Goal: Information Seeking & Learning: Learn about a topic

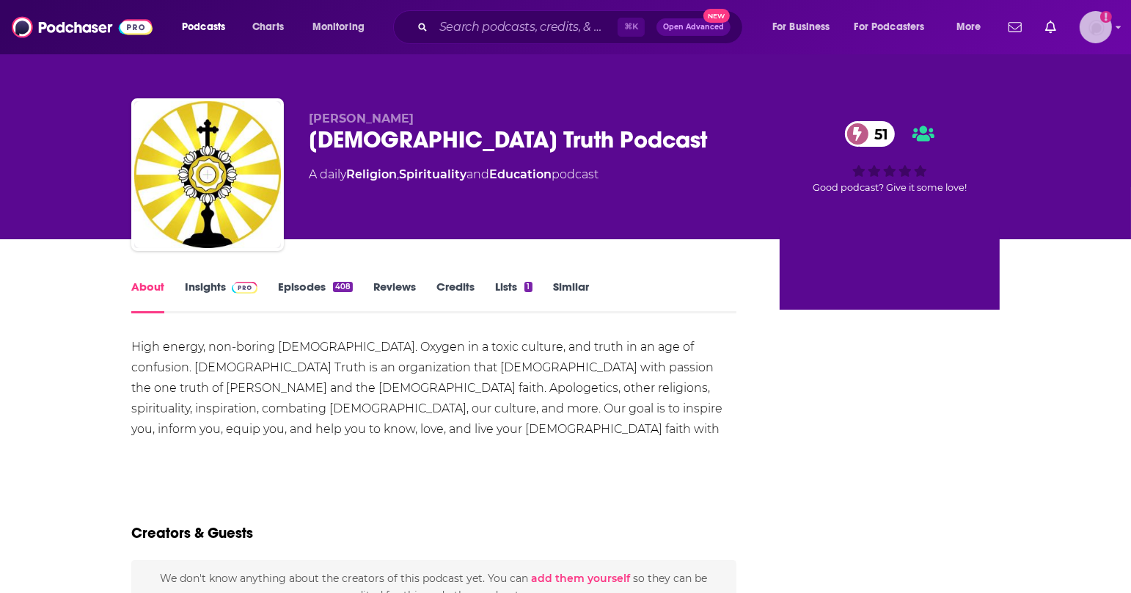
click at [1104, 34] on img "Logged in as antonettefrontgate" at bounding box center [1096, 27] width 32 height 32
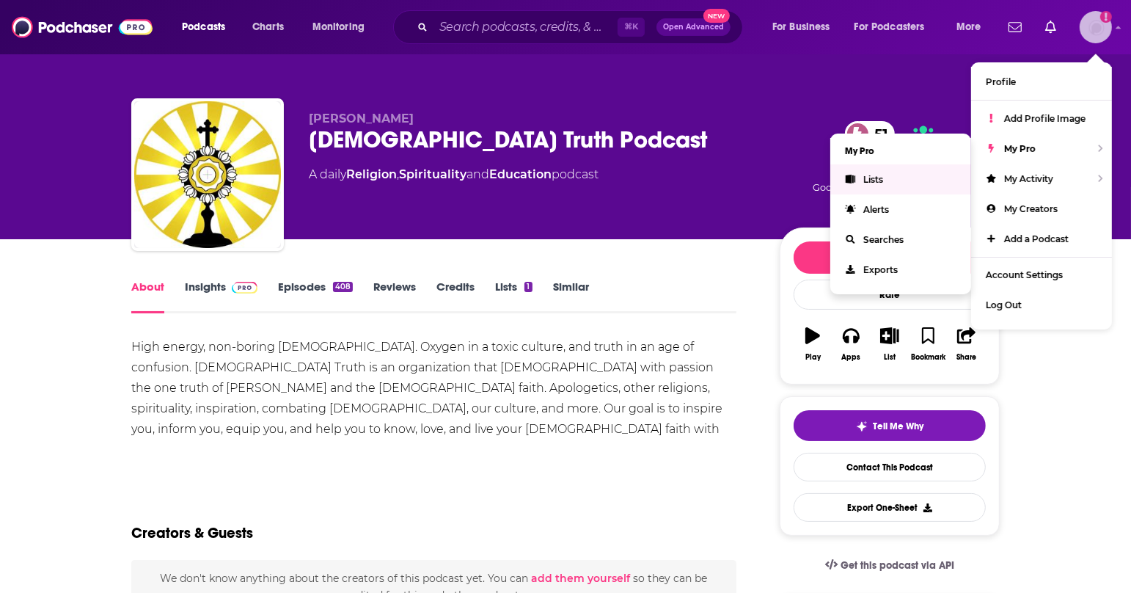
click at [910, 183] on link "Lists" at bounding box center [900, 179] width 141 height 30
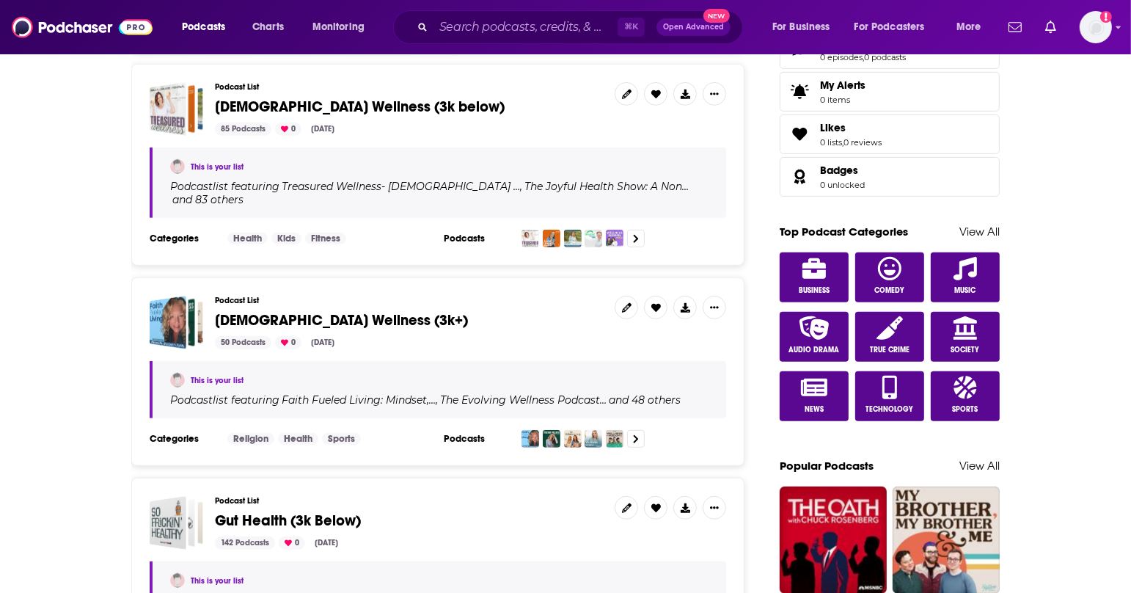
scroll to position [621, 0]
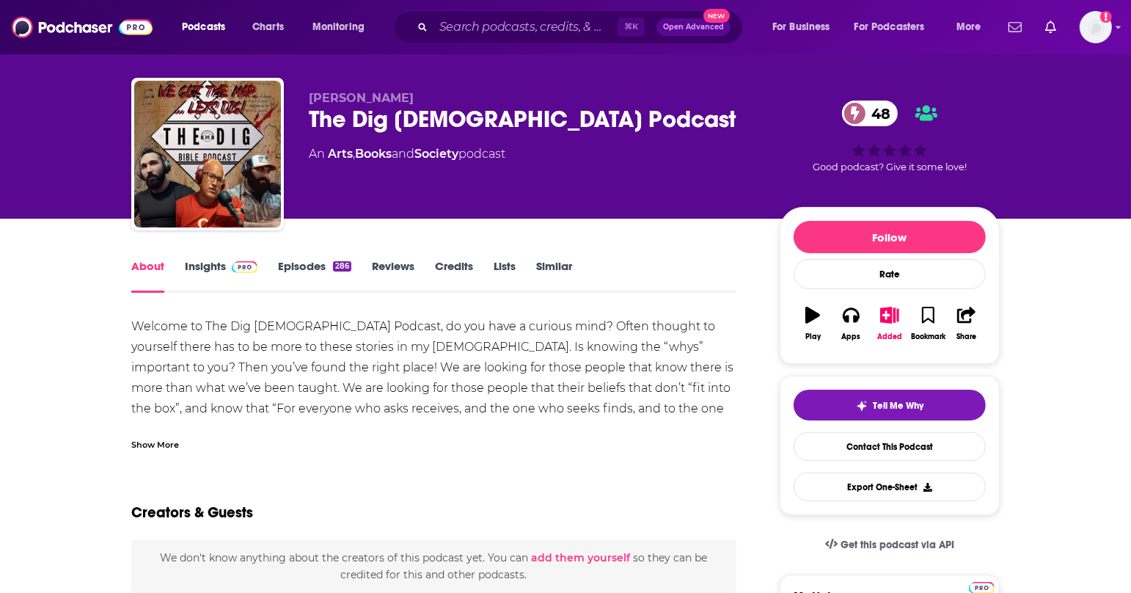
scroll to position [23, 0]
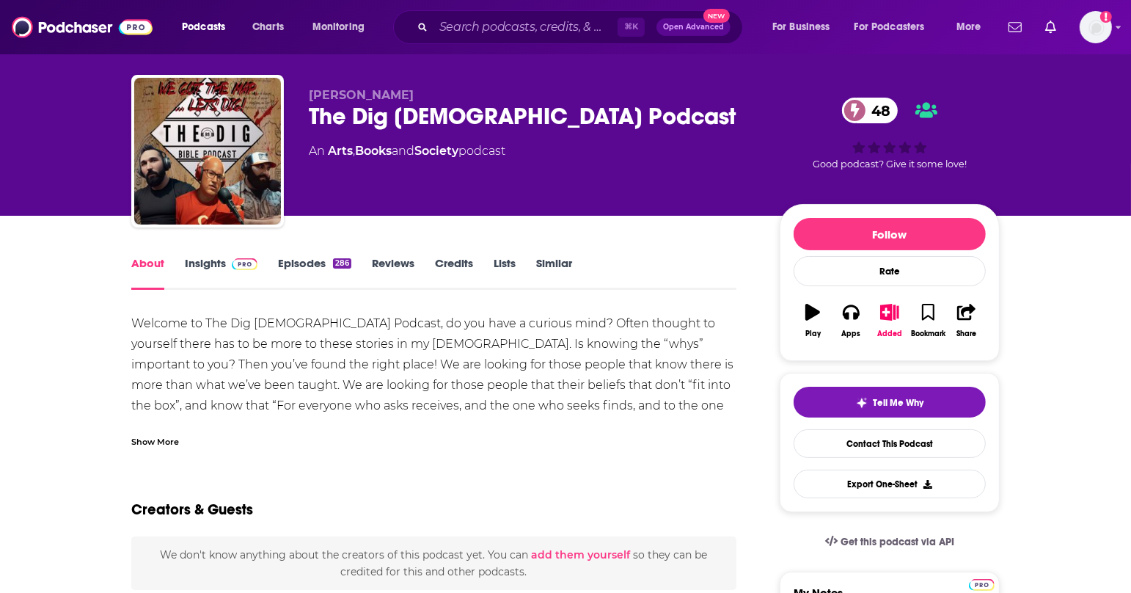
click at [164, 440] on div "Show More" at bounding box center [155, 440] width 48 height 14
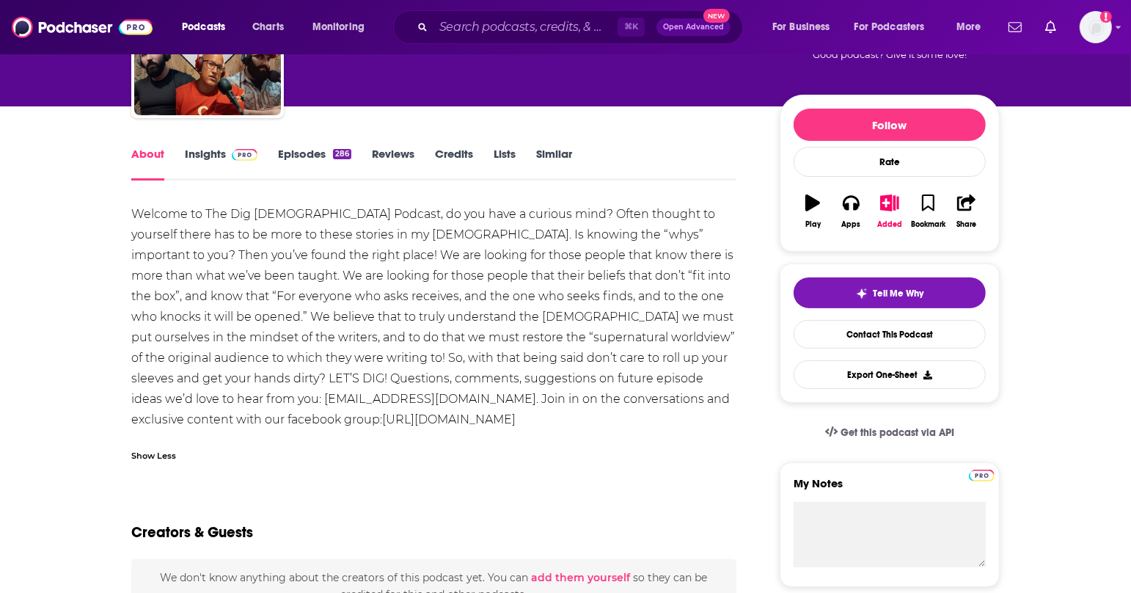
scroll to position [133, 0]
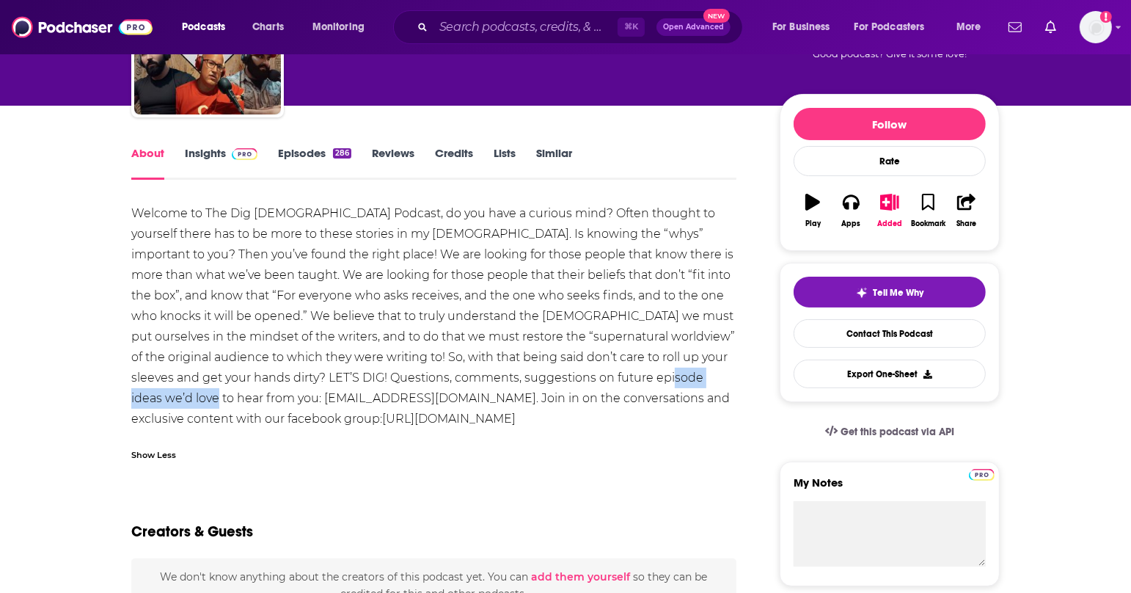
drag, startPoint x: 267, startPoint y: 400, endPoint x: 122, endPoint y: 404, distance: 145.3
copy div "thedig423@gmail.com."
click at [306, 155] on link "Episodes 286" at bounding box center [314, 163] width 73 height 34
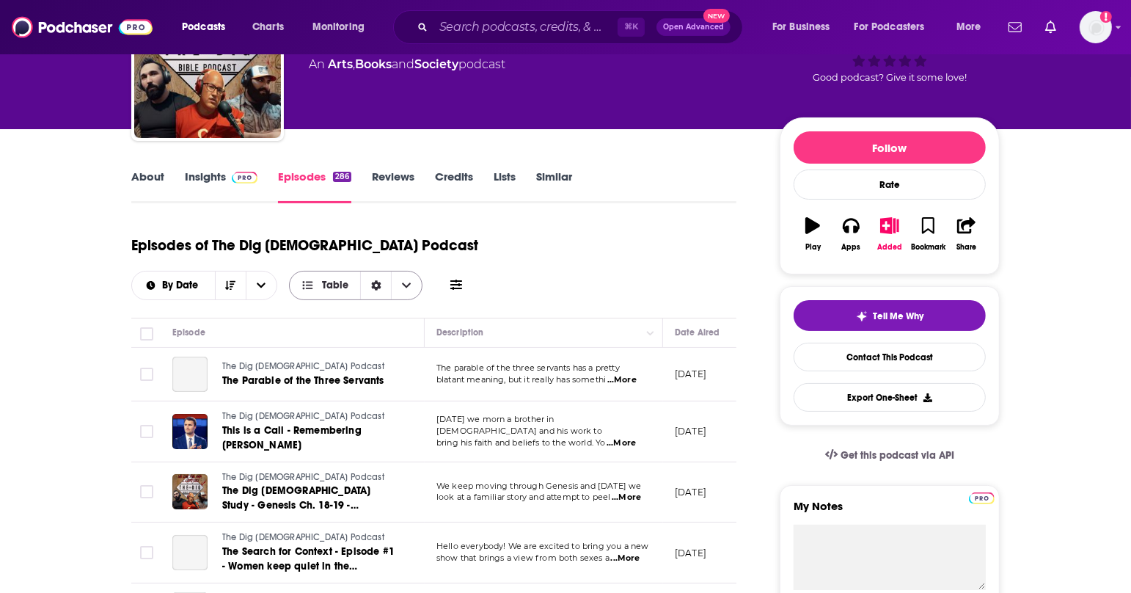
scroll to position [100, 0]
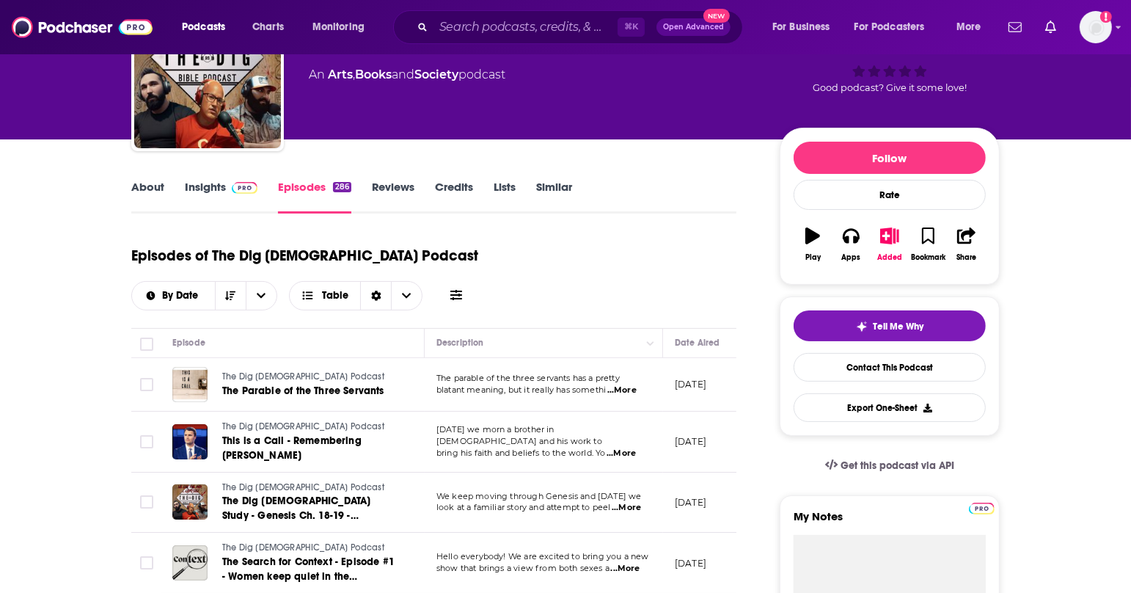
click at [233, 182] on img at bounding box center [245, 188] width 26 height 12
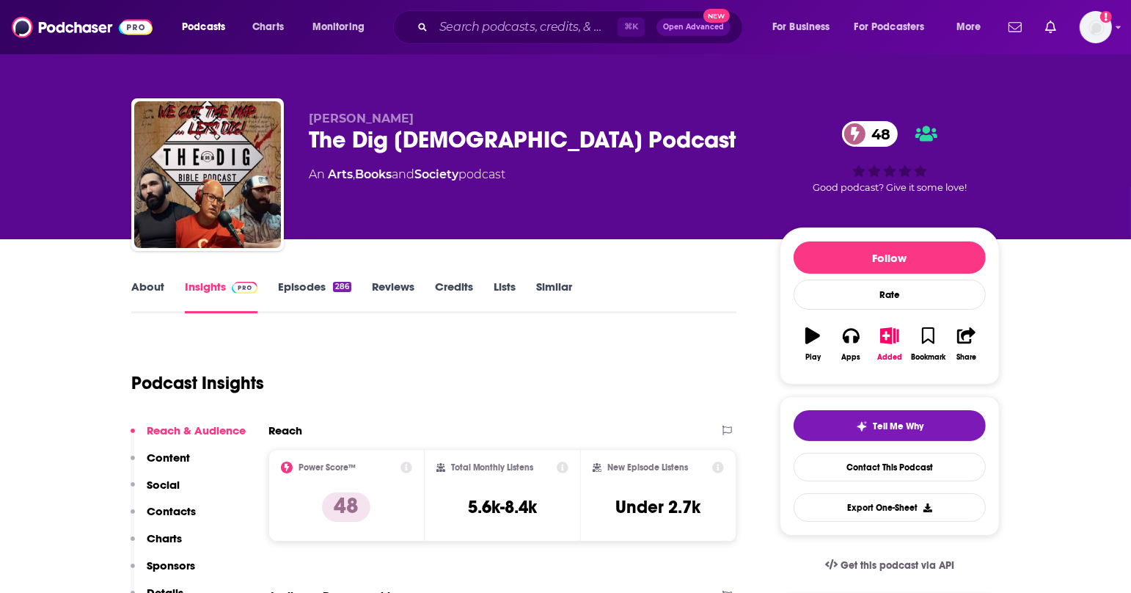
click at [146, 292] on link "About" at bounding box center [147, 296] width 33 height 34
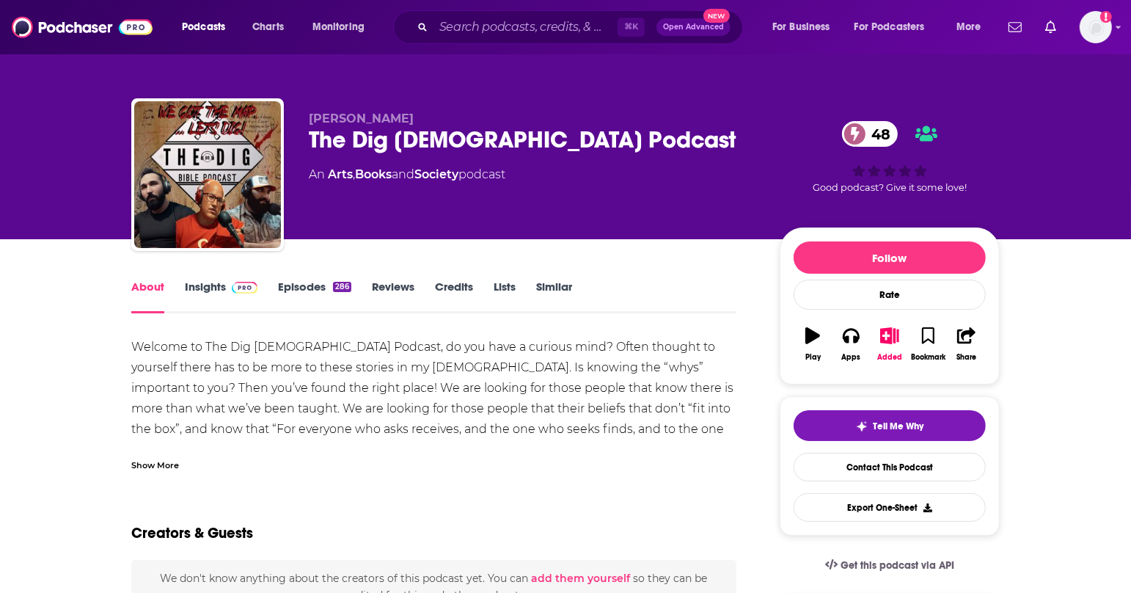
click at [164, 460] on div "Show More" at bounding box center [155, 464] width 48 height 14
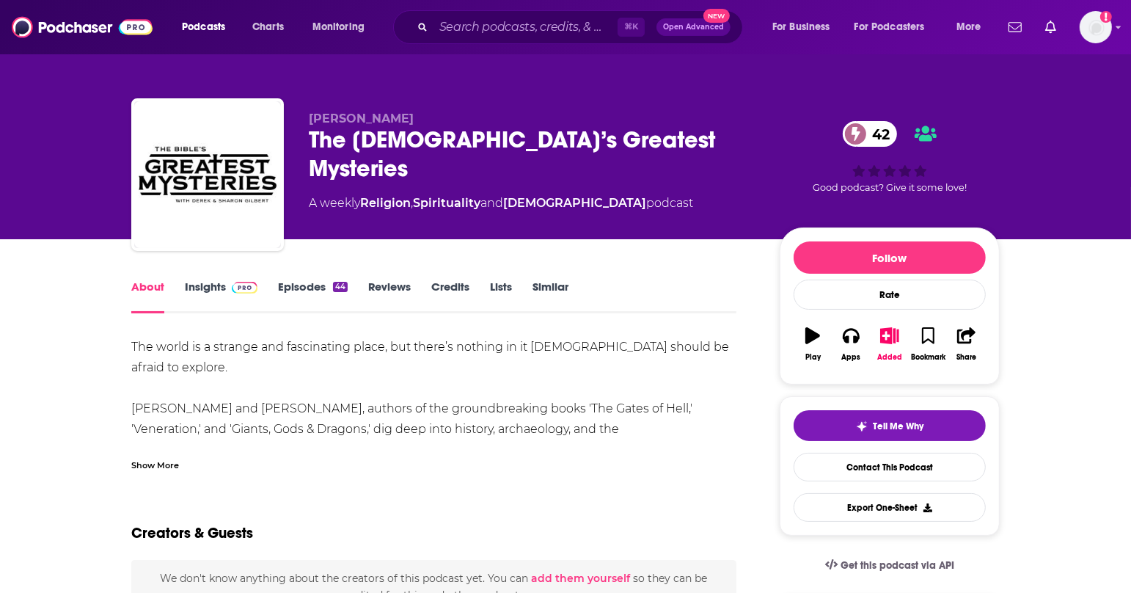
click at [166, 462] on div "Show More" at bounding box center [155, 464] width 48 height 14
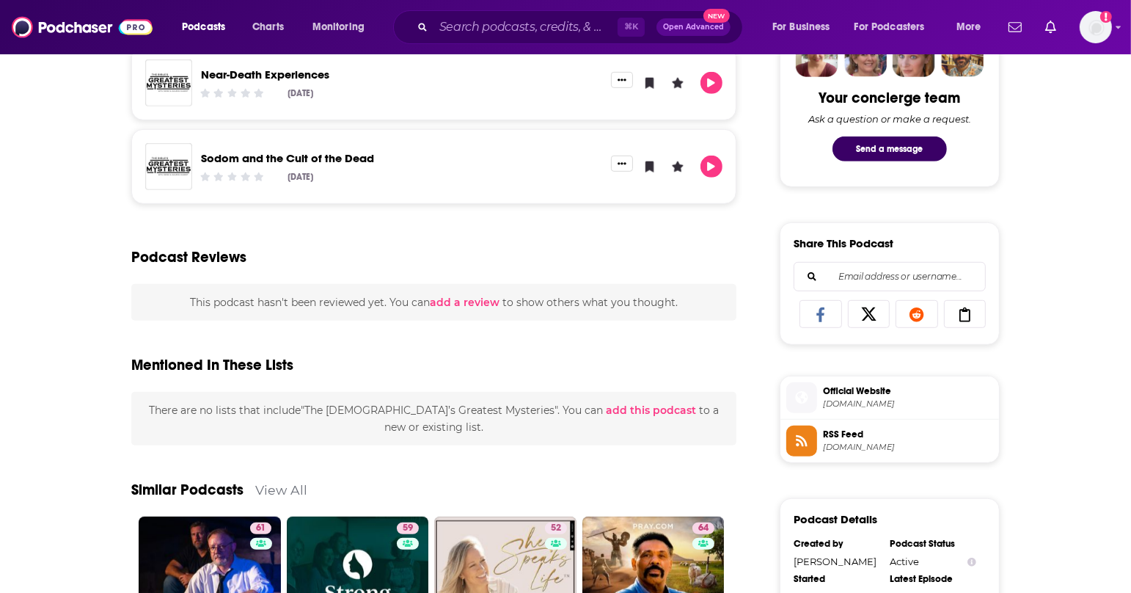
scroll to position [753, 0]
click at [852, 398] on span "gilberthouse.org" at bounding box center [908, 403] width 170 height 11
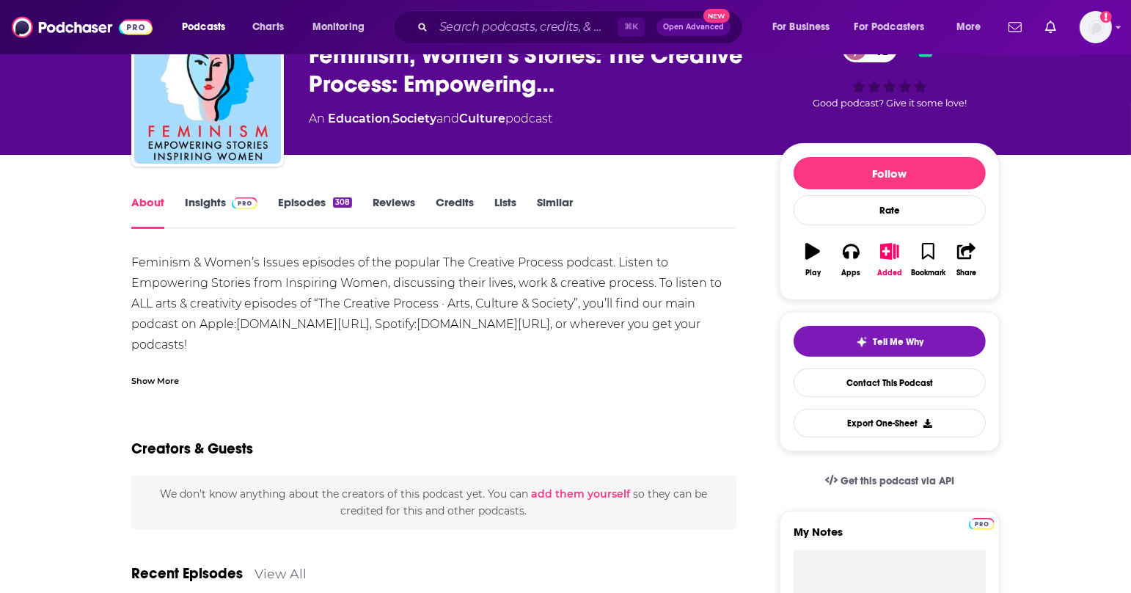
scroll to position [46, 0]
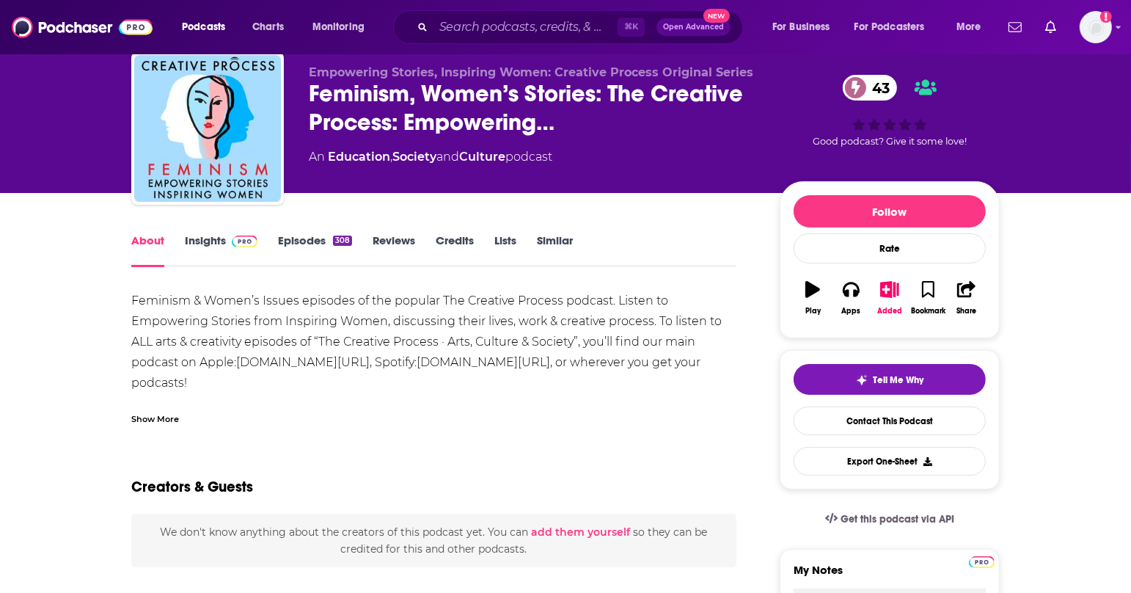
click at [290, 235] on link "Episodes 308" at bounding box center [315, 250] width 74 height 34
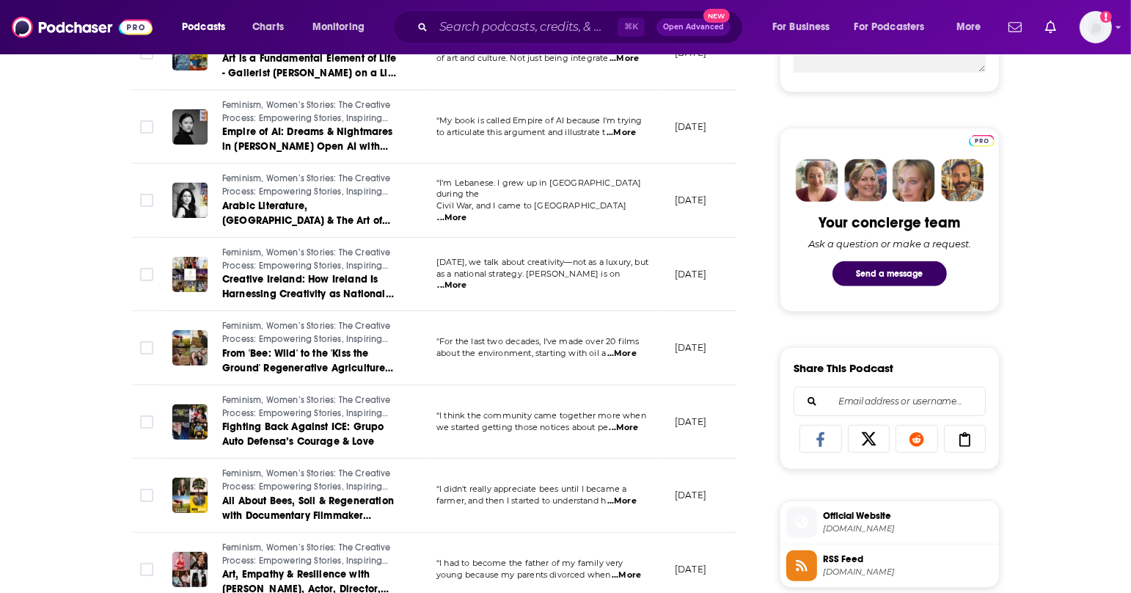
scroll to position [1050, 0]
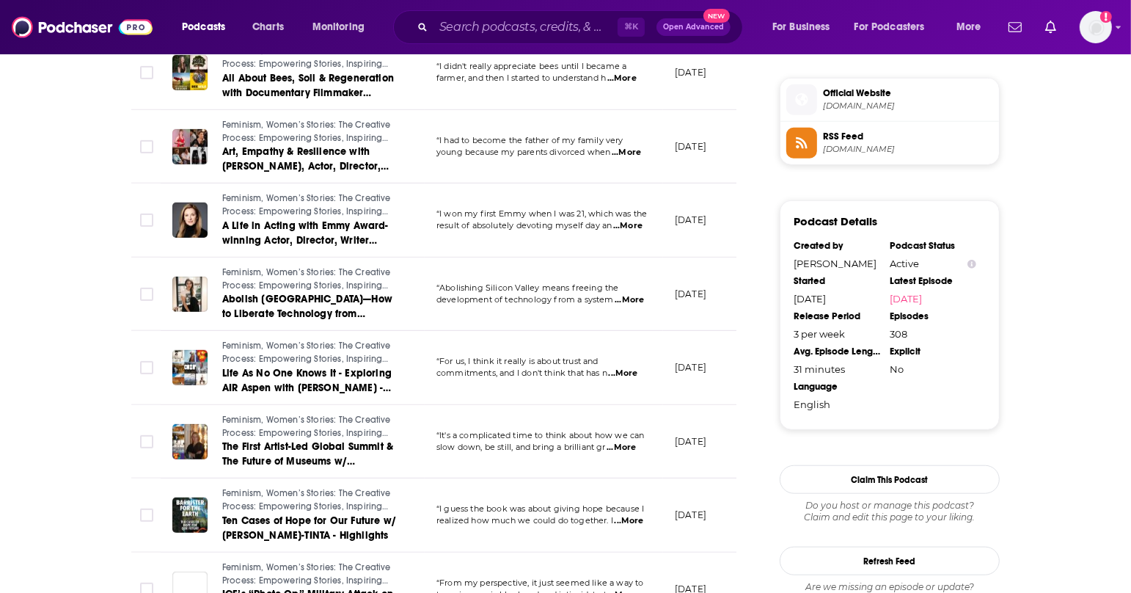
click at [867, 100] on span "creativeprocess.info" at bounding box center [908, 105] width 170 height 11
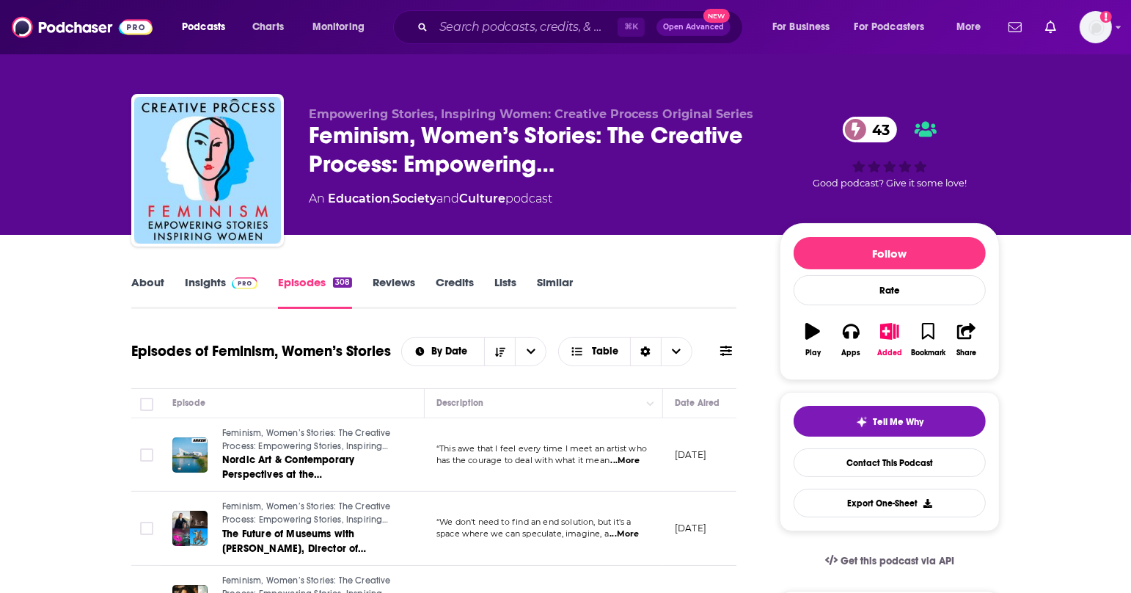
scroll to position [0, 0]
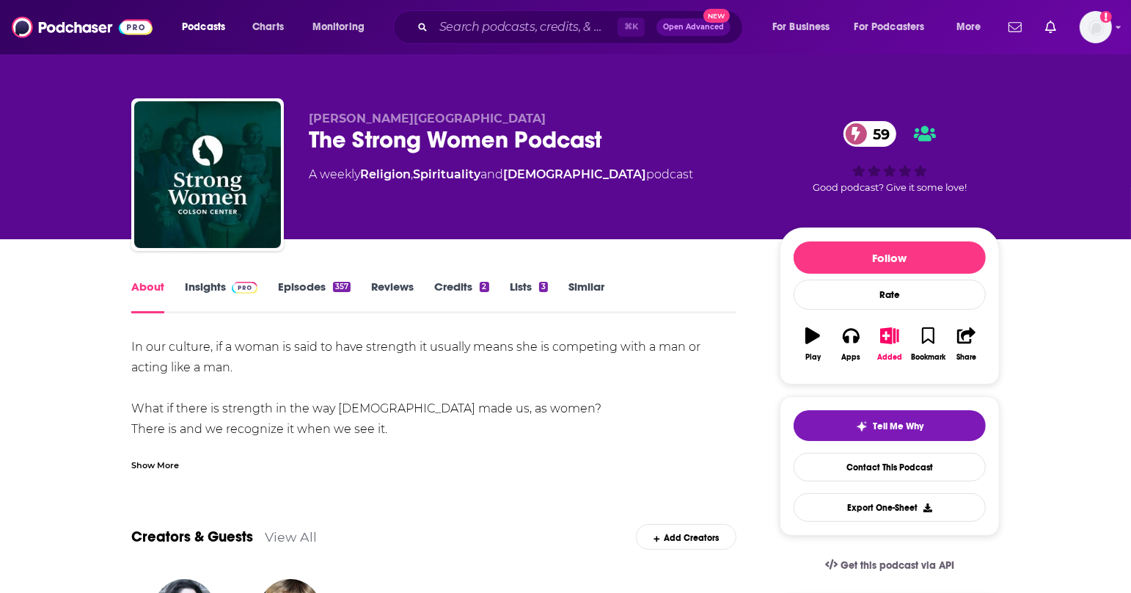
click at [161, 457] on div "Show More" at bounding box center [155, 464] width 48 height 14
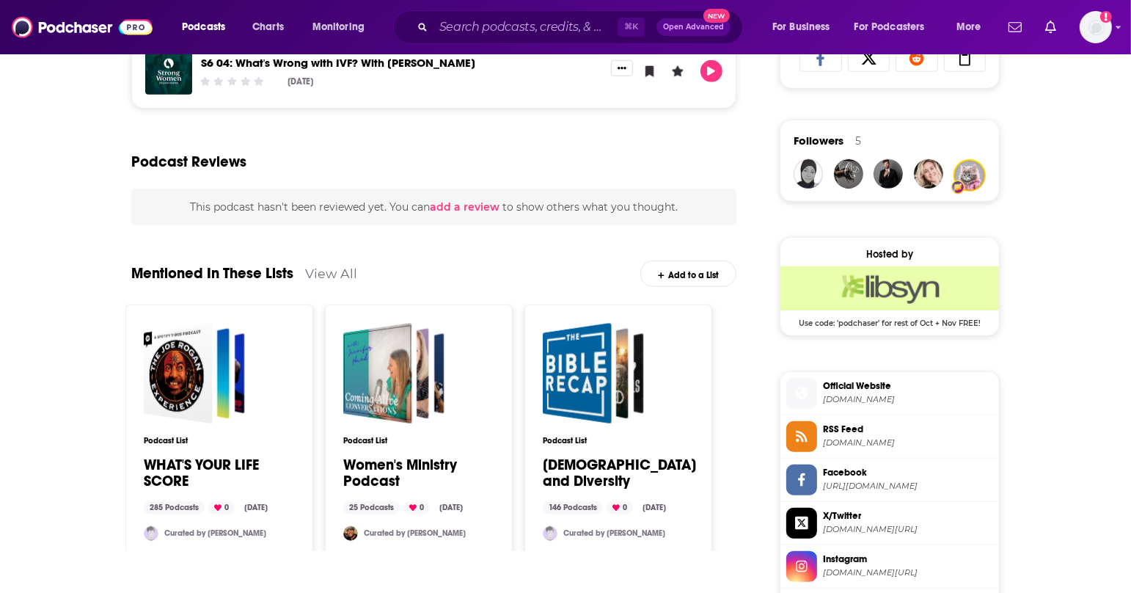
scroll to position [1102, 0]
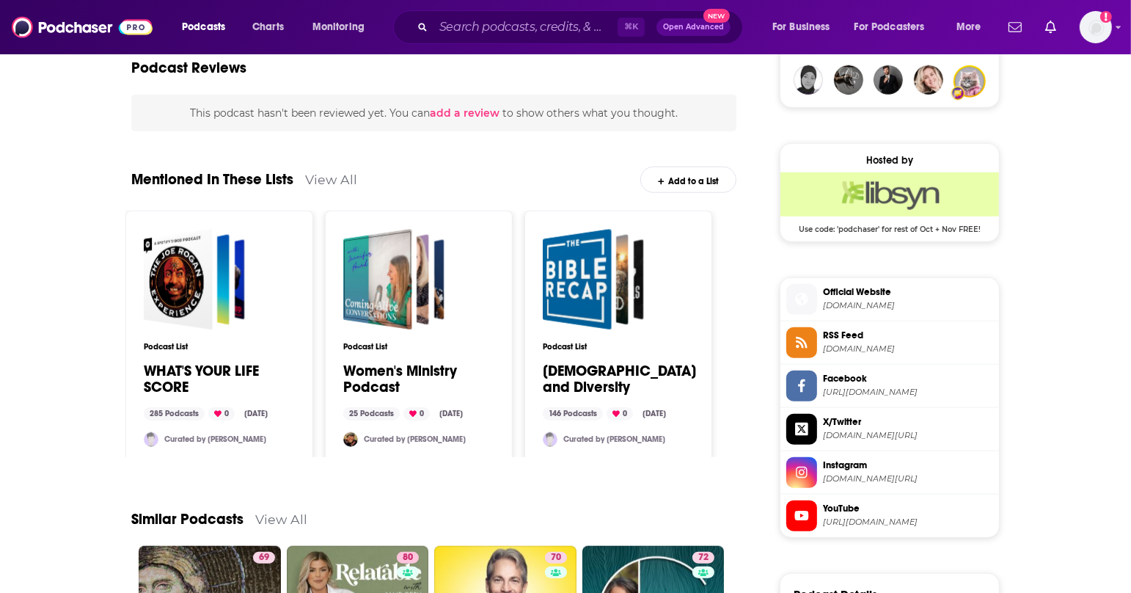
click at [879, 302] on span "[DOMAIN_NAME]" at bounding box center [908, 305] width 170 height 11
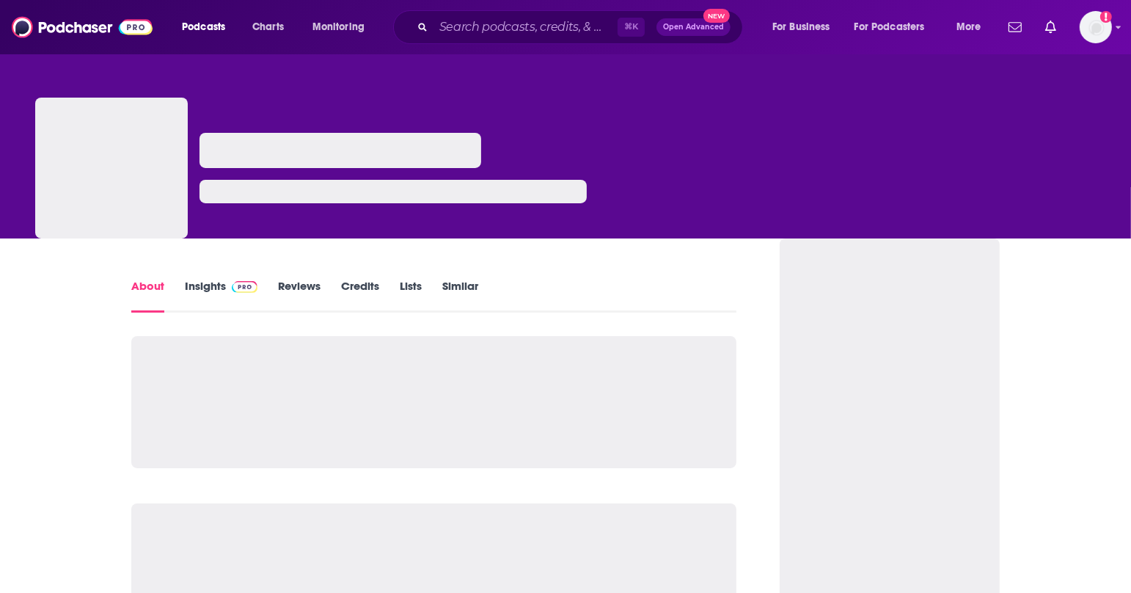
click at [202, 290] on link "Insights" at bounding box center [221, 296] width 73 height 34
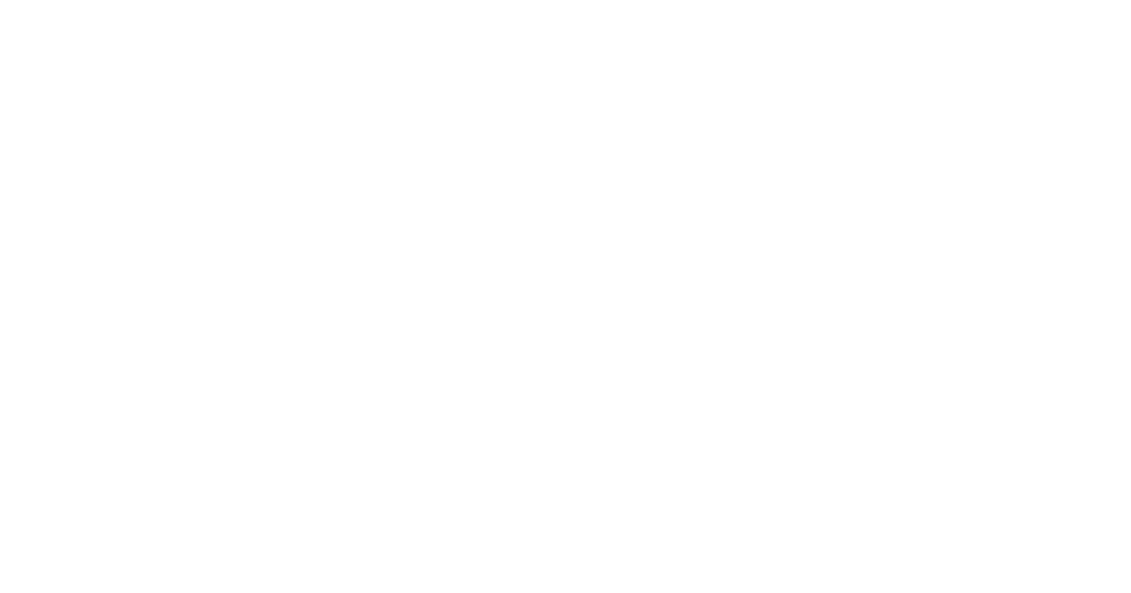
click at [659, 16] on body "Privacy Preference Centre Your Privacy Strictly Necessary Cookies Functional Co…" at bounding box center [565, 296] width 1131 height 593
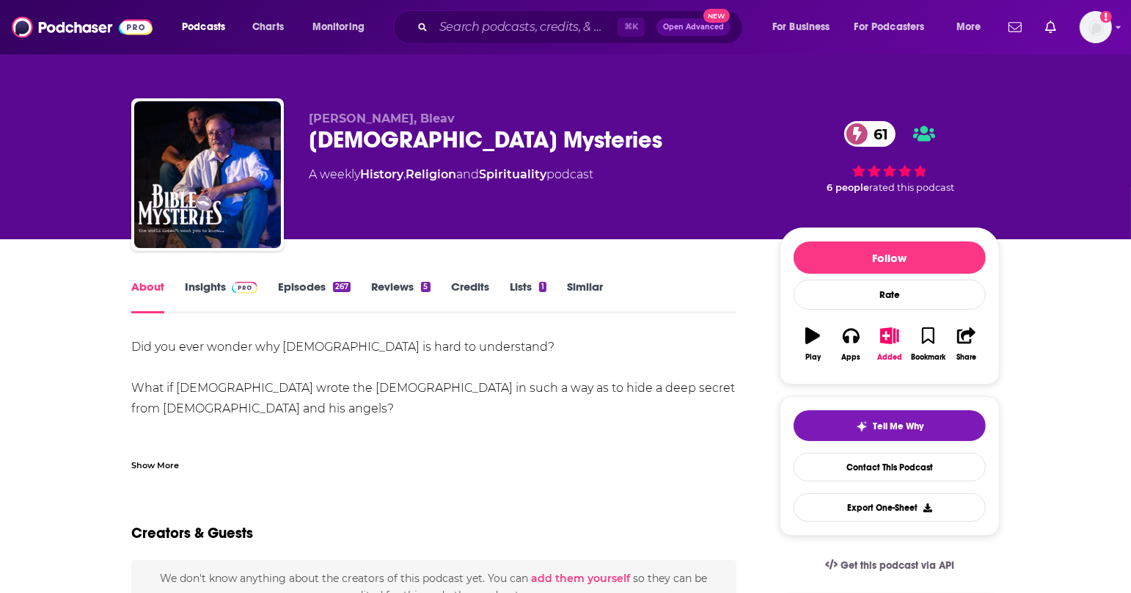
click at [168, 460] on div "Show More" at bounding box center [155, 464] width 48 height 14
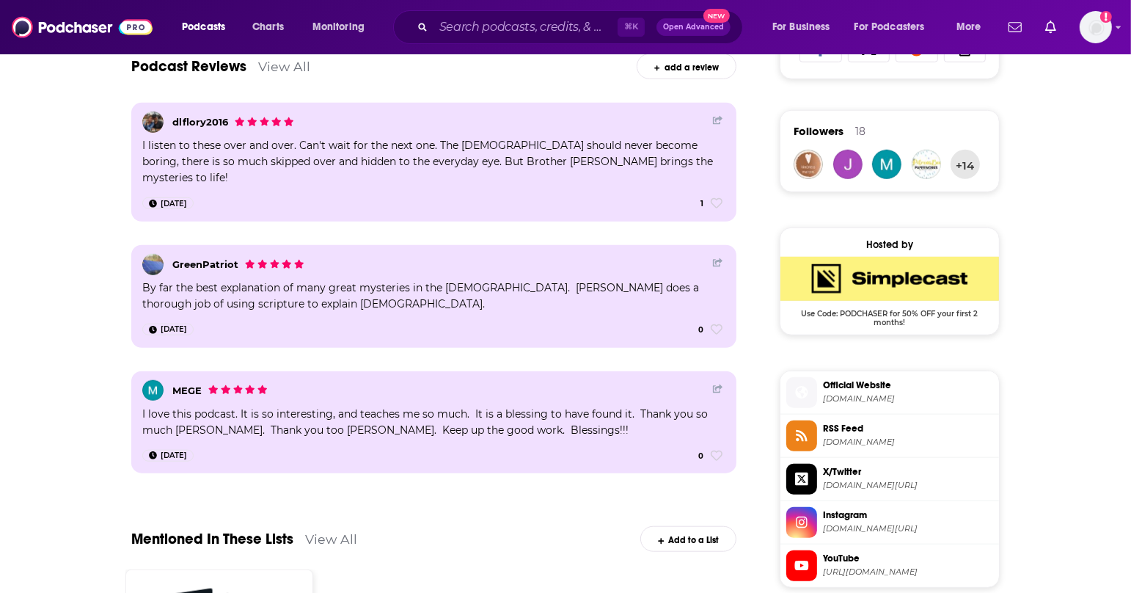
scroll to position [1017, 0]
click at [874, 567] on span "[URL][DOMAIN_NAME]" at bounding box center [908, 572] width 170 height 11
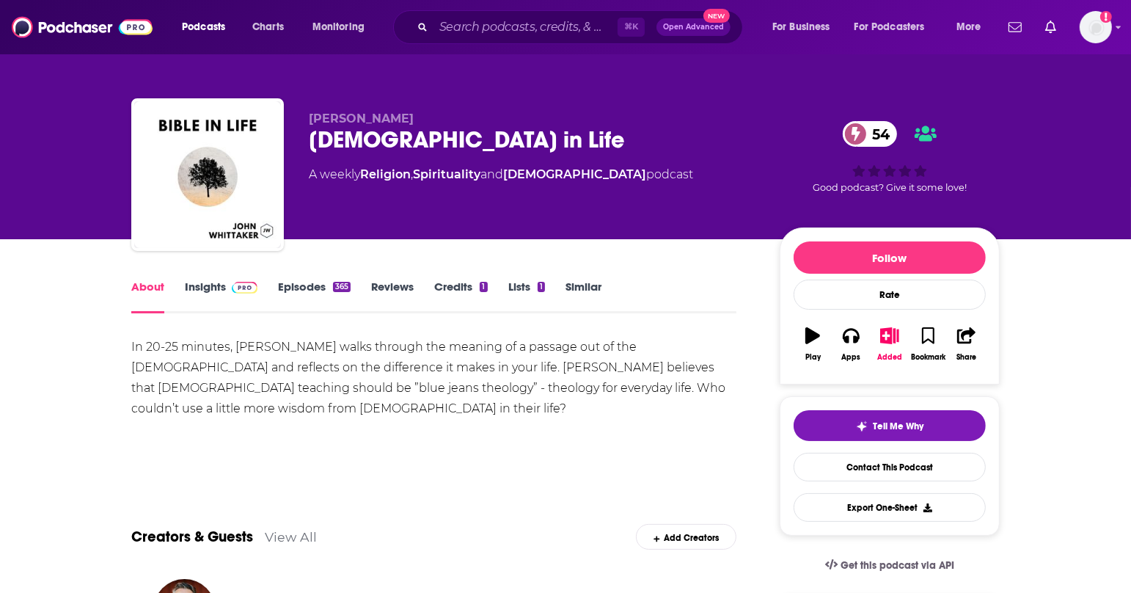
click at [317, 297] on link "Episodes 365" at bounding box center [314, 296] width 73 height 34
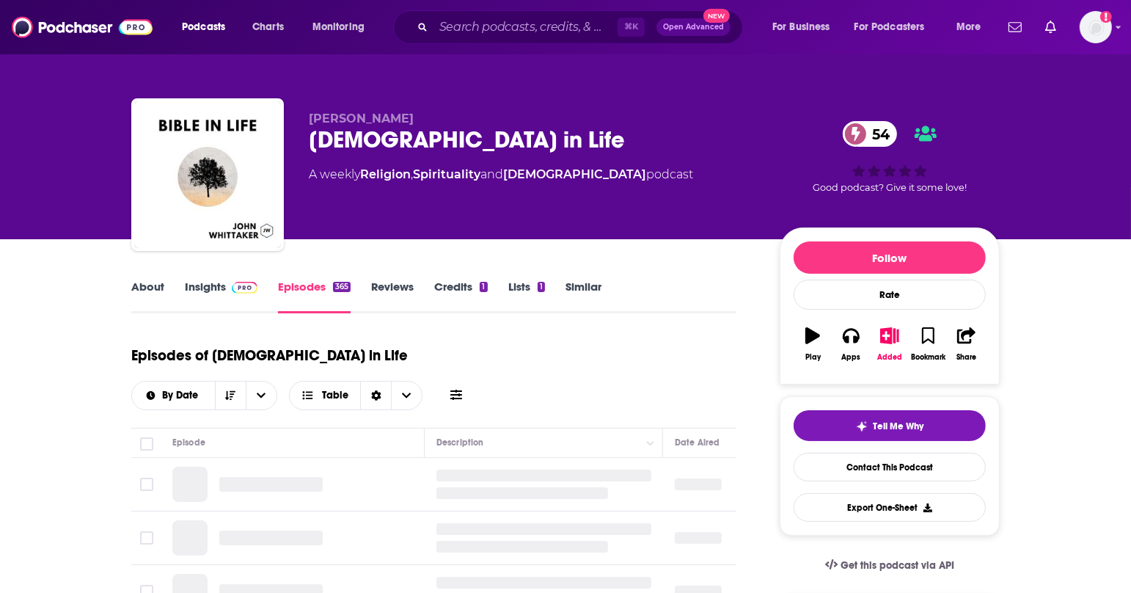
scroll to position [79, 0]
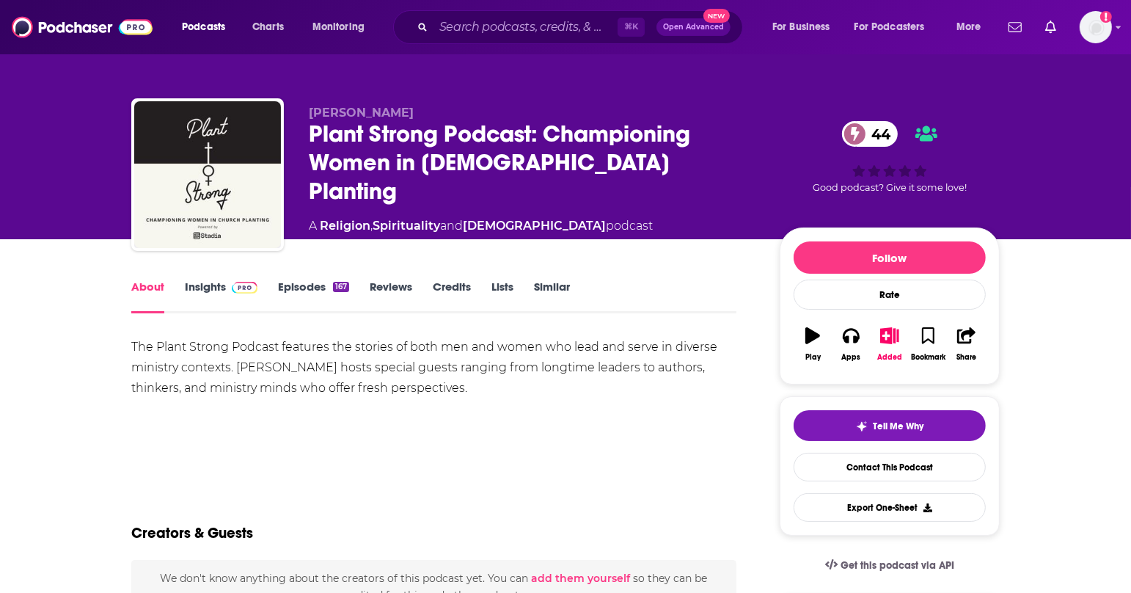
click at [301, 285] on link "Episodes 167" at bounding box center [313, 296] width 71 height 34
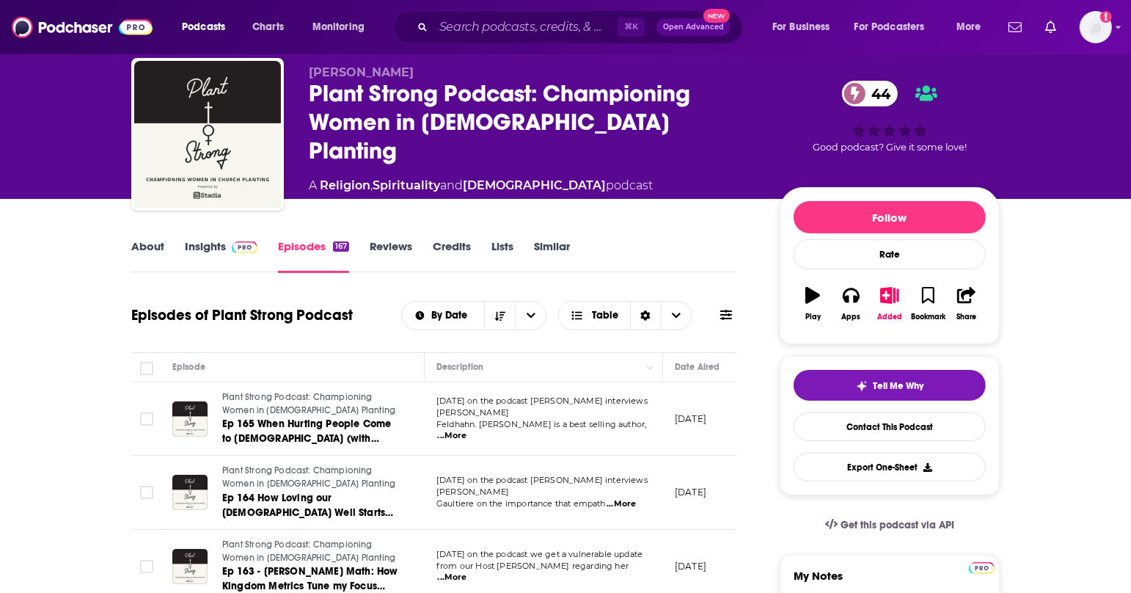
scroll to position [44, 0]
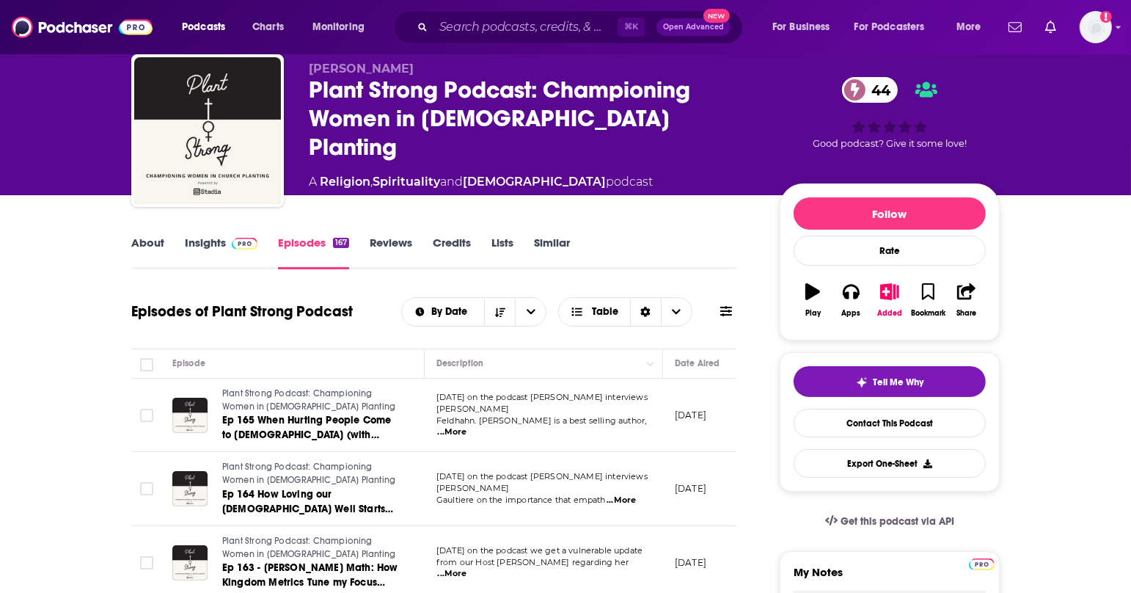
click at [219, 241] on link "Insights" at bounding box center [221, 252] width 73 height 34
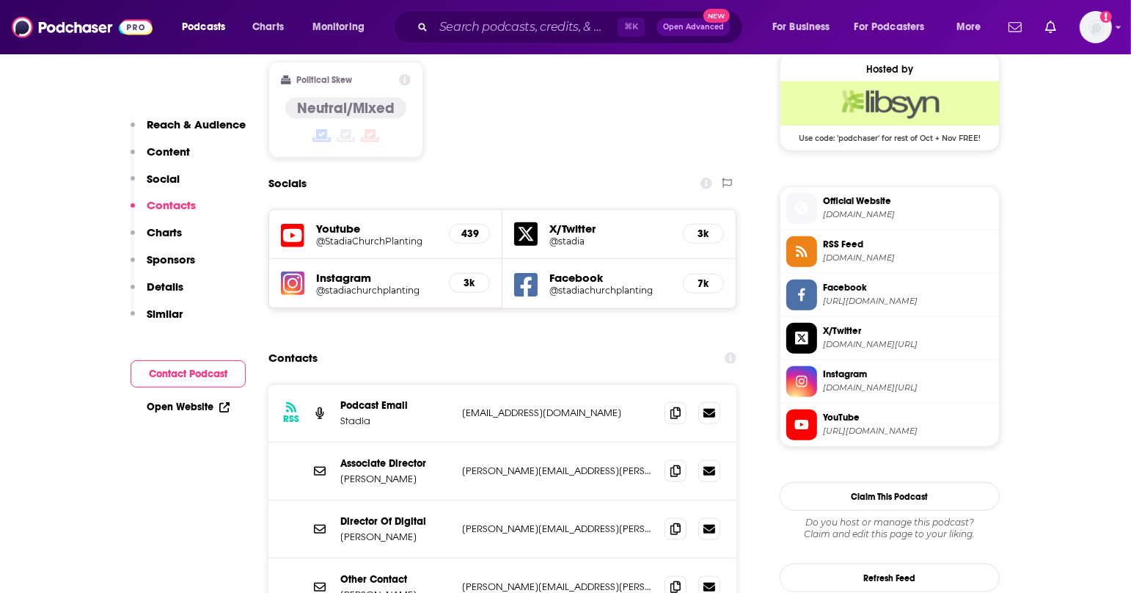
scroll to position [1196, 0]
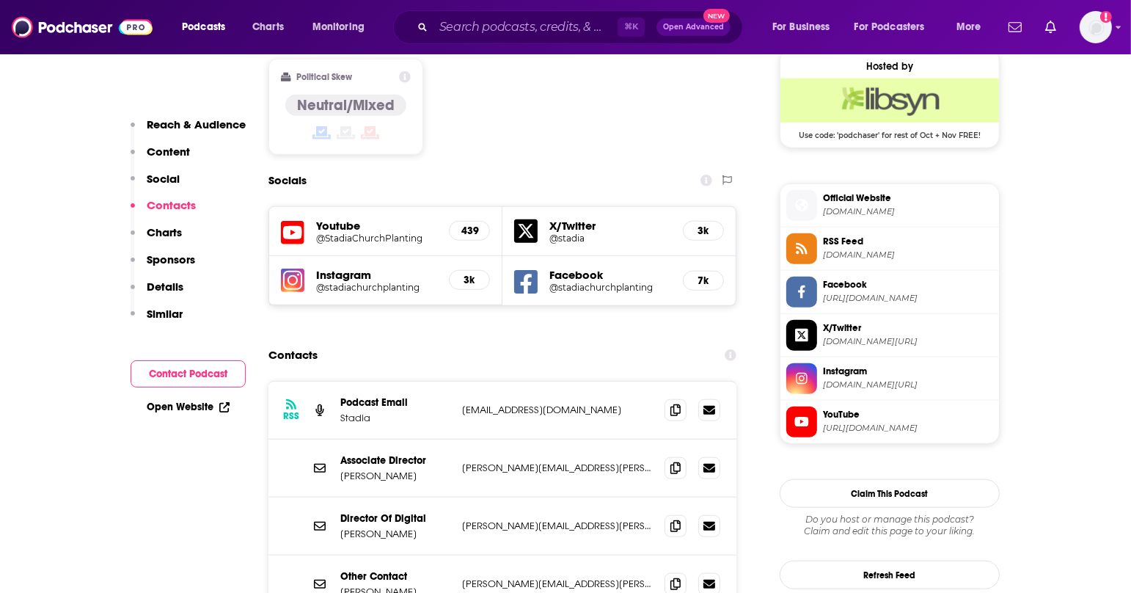
click at [402, 207] on div "Youtube @StadiaChurchPlanting 439" at bounding box center [385, 231] width 233 height 49
click at [404, 233] on h5 "@StadiaChurchPlanting" at bounding box center [376, 238] width 121 height 11
click at [879, 293] on span "https://www.facebook.com/stadiachurchplanting" at bounding box center [908, 298] width 170 height 11
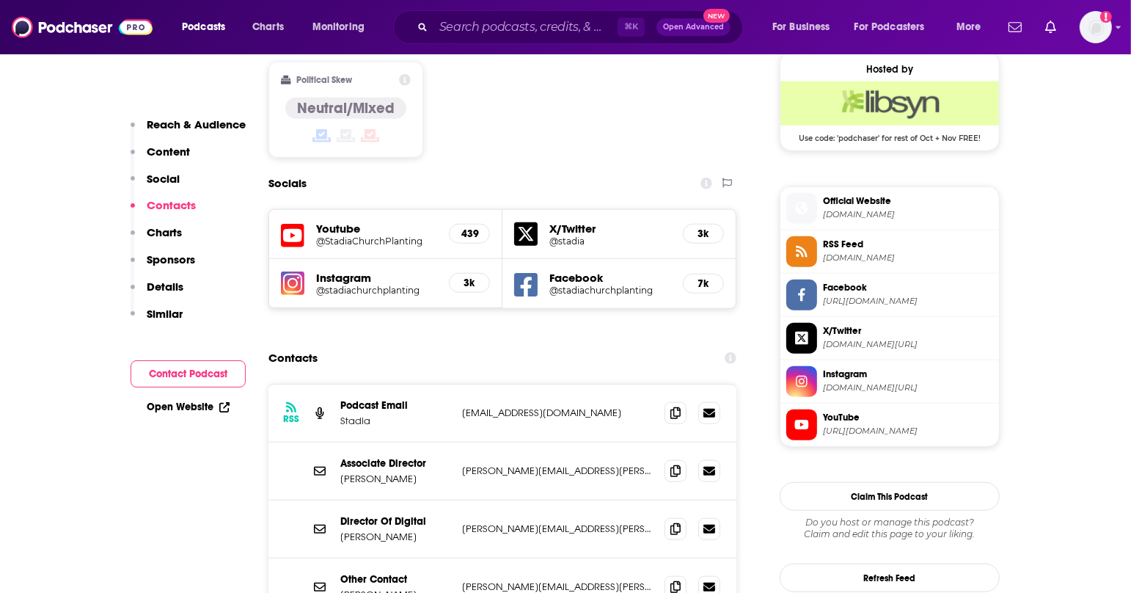
scroll to position [1167, 0]
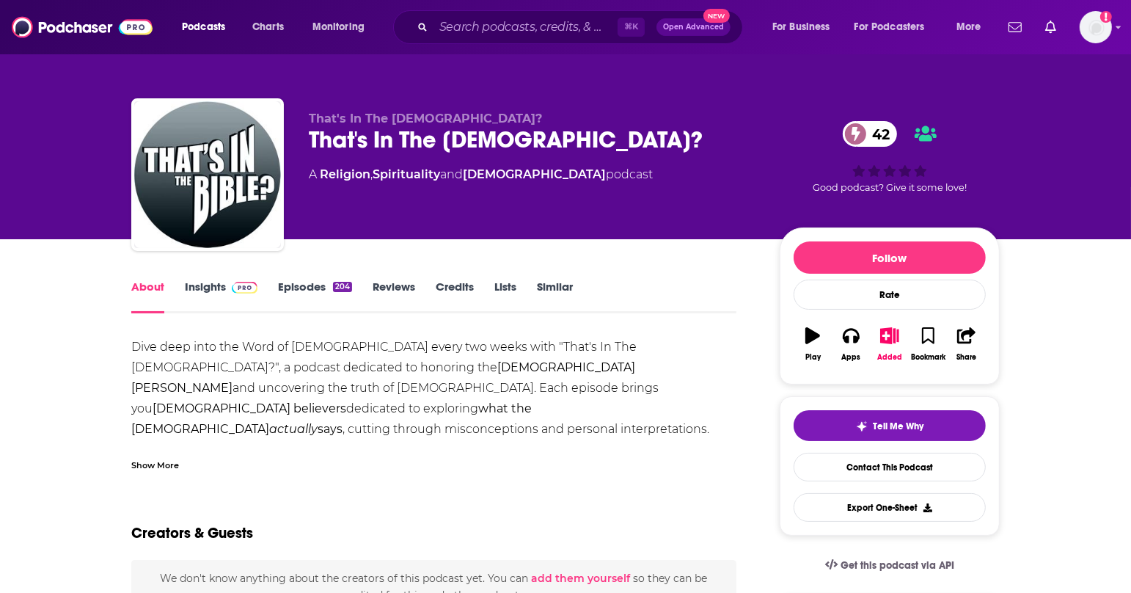
click at [167, 464] on div "Show More" at bounding box center [155, 464] width 48 height 14
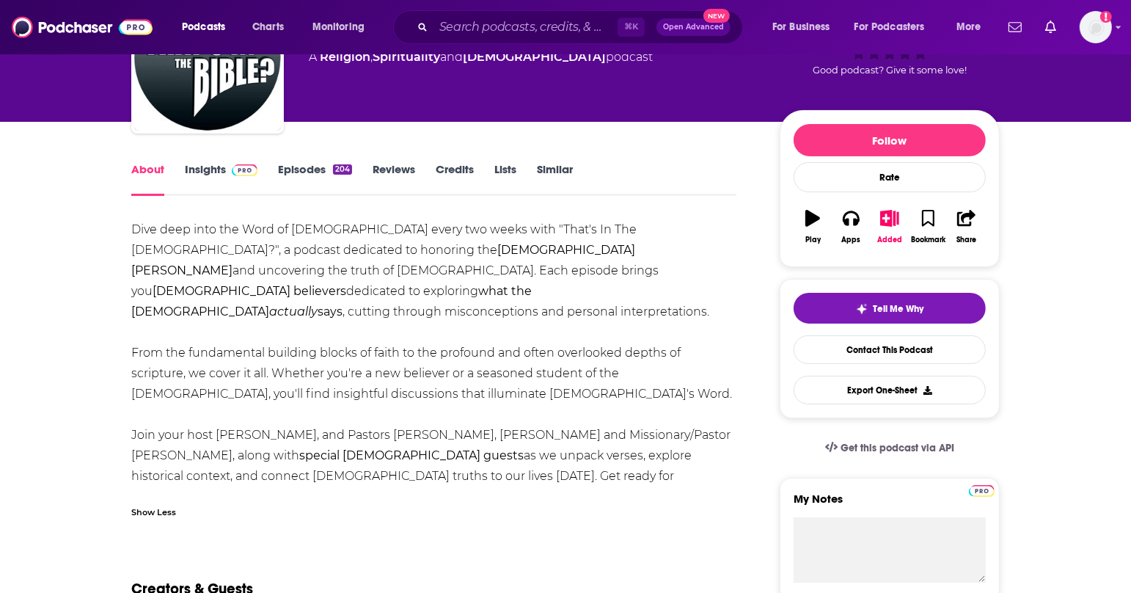
scroll to position [114, 0]
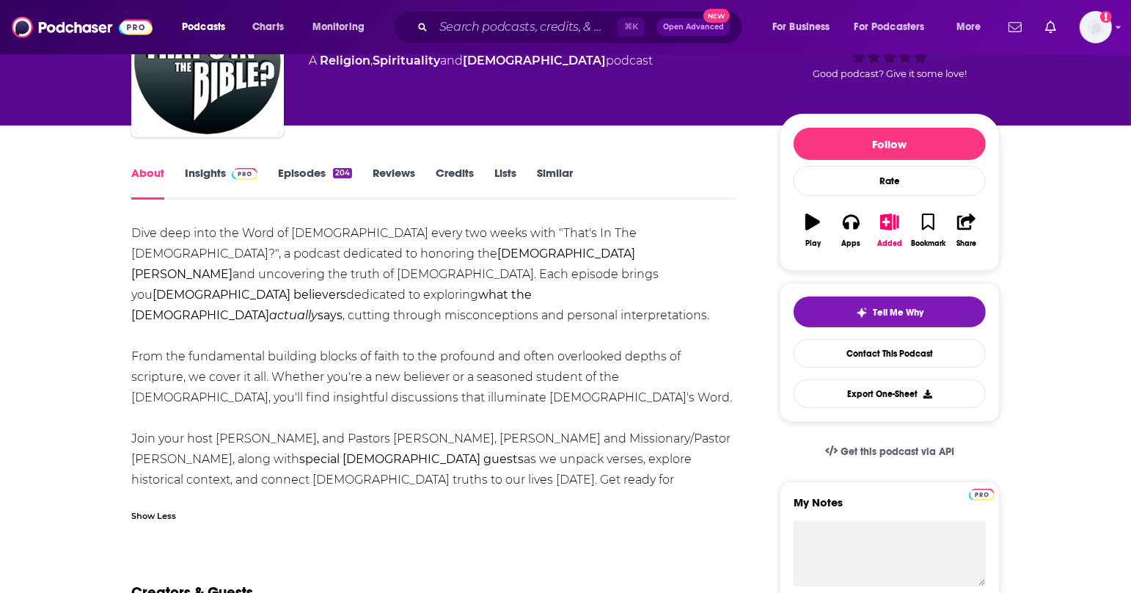
click at [305, 173] on link "Episodes 204" at bounding box center [315, 183] width 74 height 34
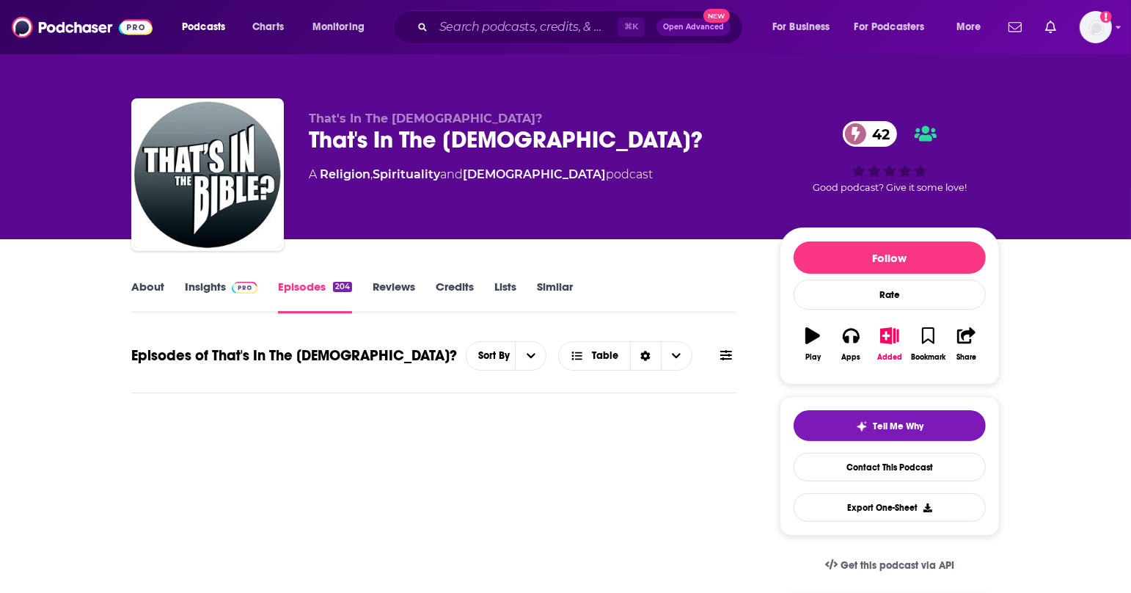
click at [305, 173] on div "That's In The Bible? That's In The Bible? 42 A Religion , Spirituality and Chri…" at bounding box center [565, 177] width 868 height 158
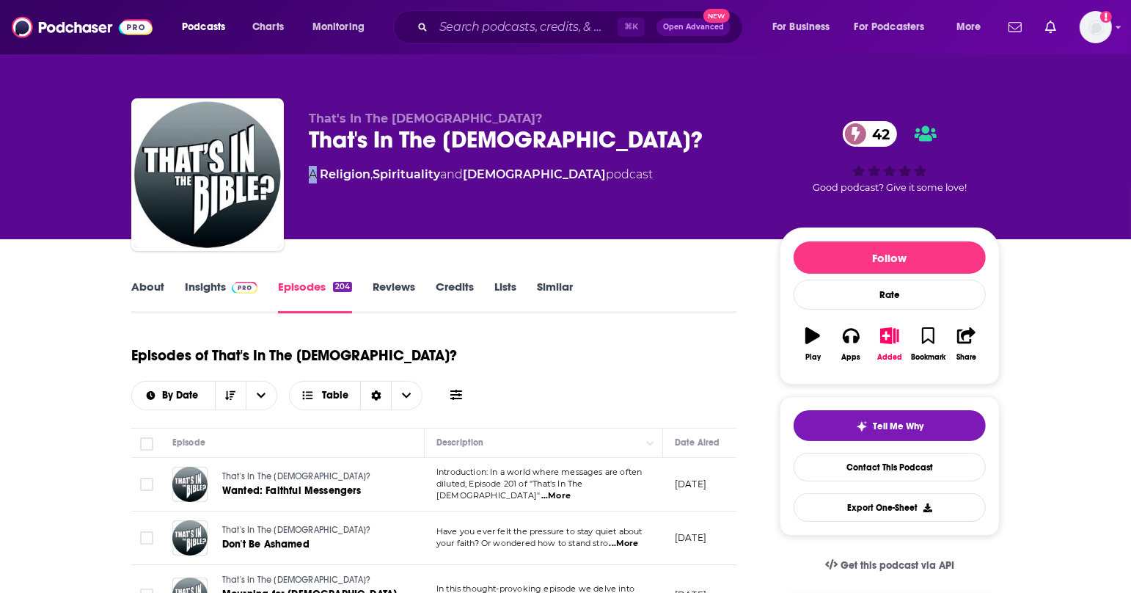
click at [226, 288] on span at bounding box center [242, 286] width 32 height 14
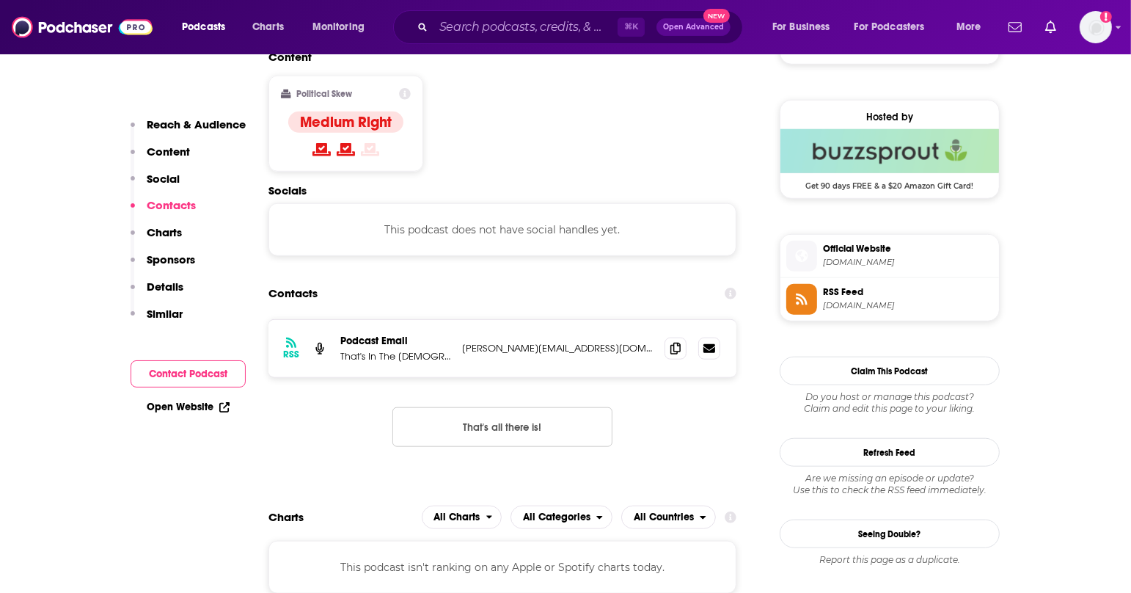
scroll to position [1176, 0]
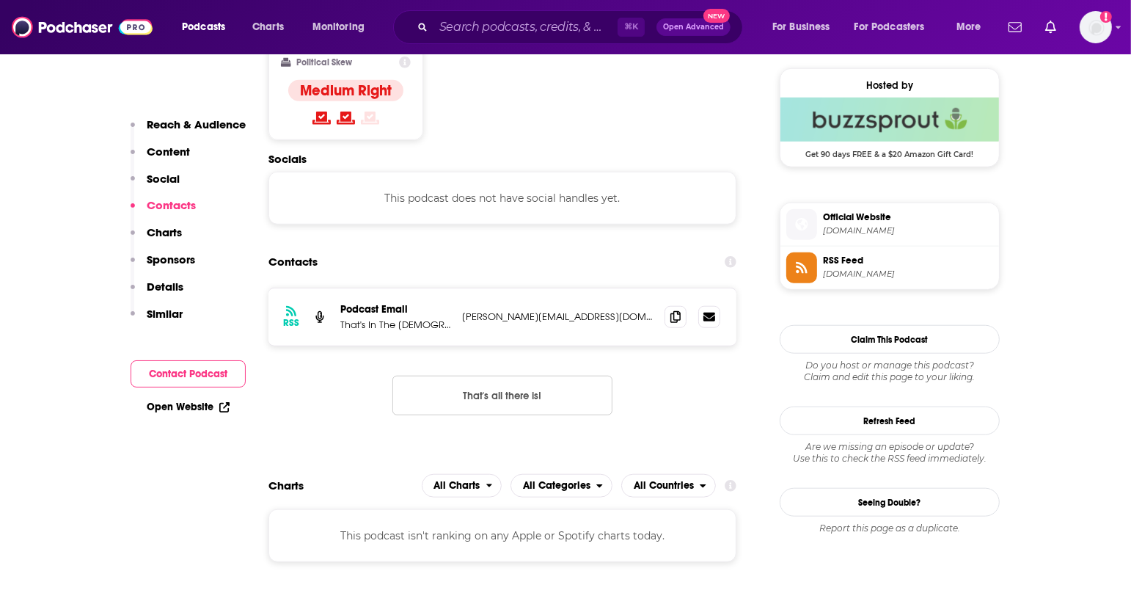
click at [899, 225] on span "thatsinthebible.com" at bounding box center [908, 230] width 170 height 11
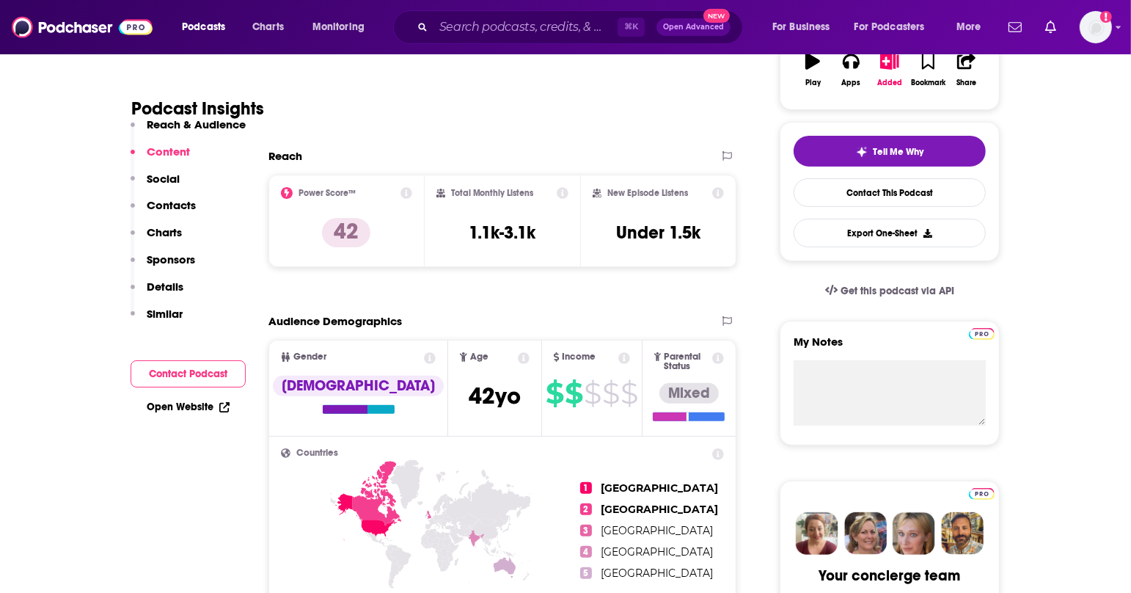
scroll to position [177, 0]
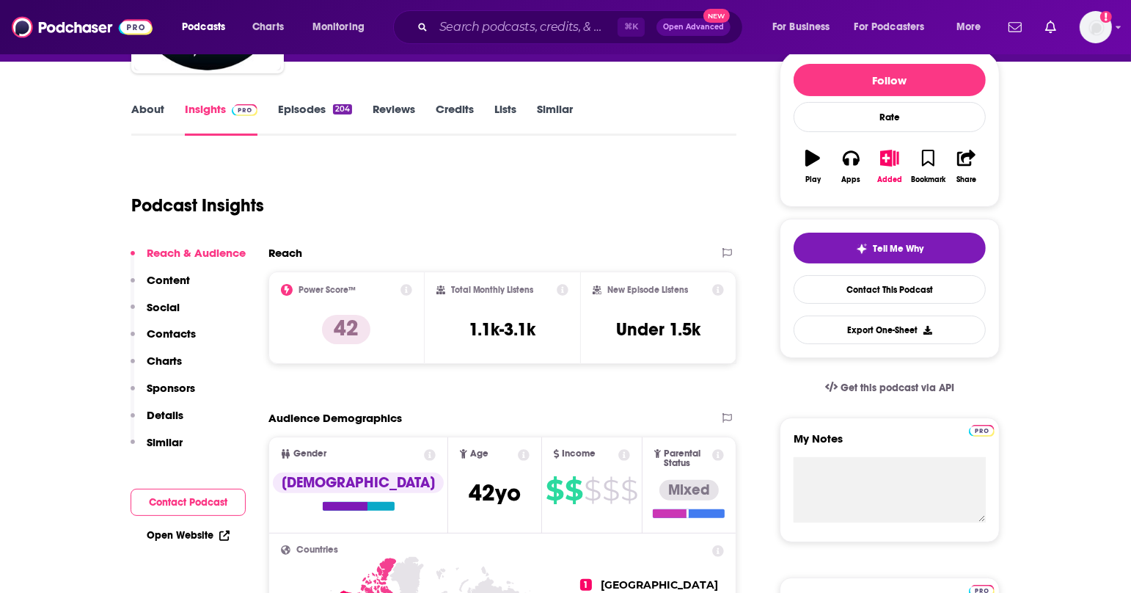
click at [149, 110] on link "About" at bounding box center [147, 119] width 33 height 34
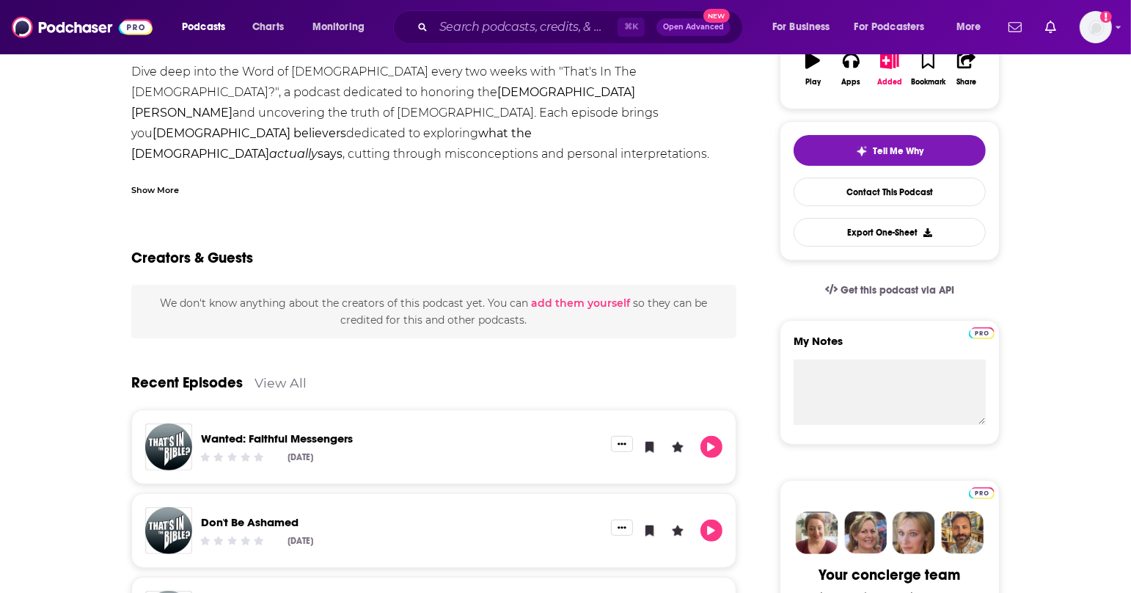
scroll to position [4, 0]
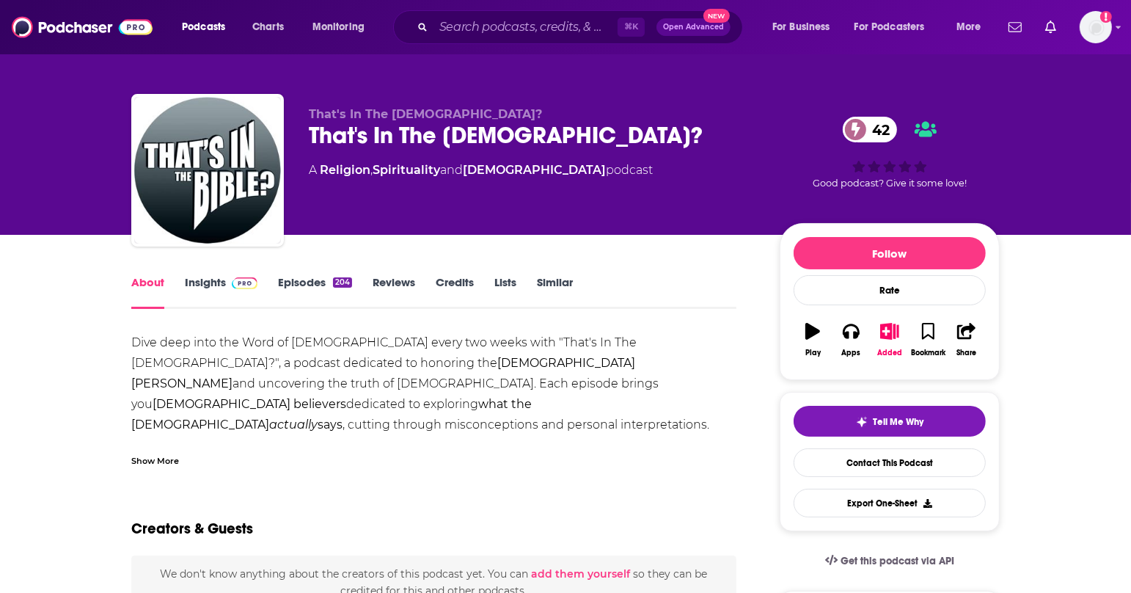
click at [165, 461] on div "Show More" at bounding box center [155, 460] width 48 height 14
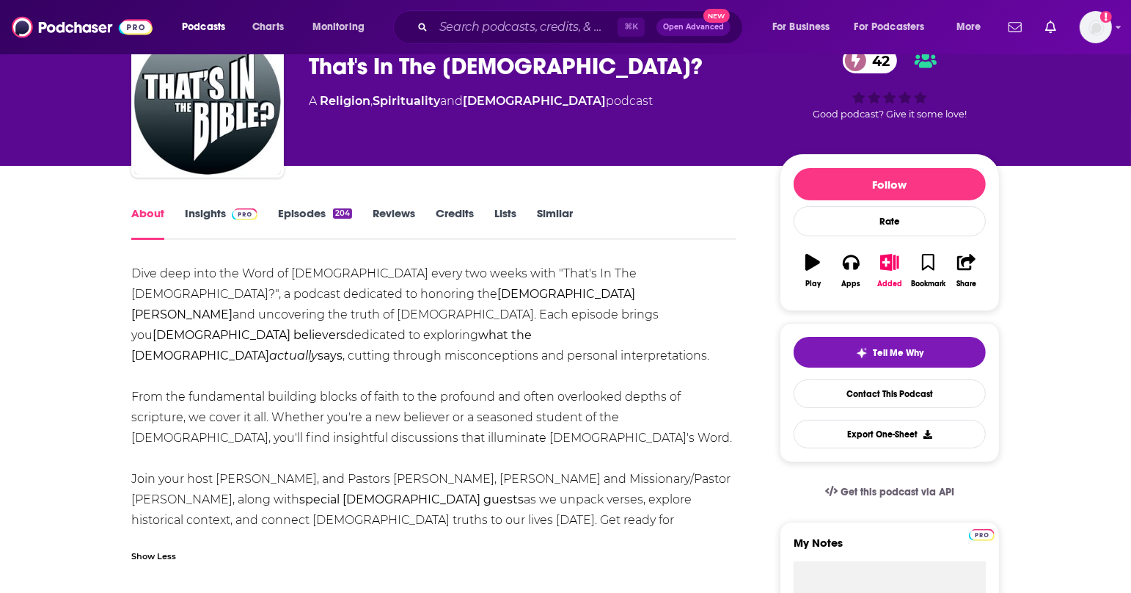
scroll to position [74, 0]
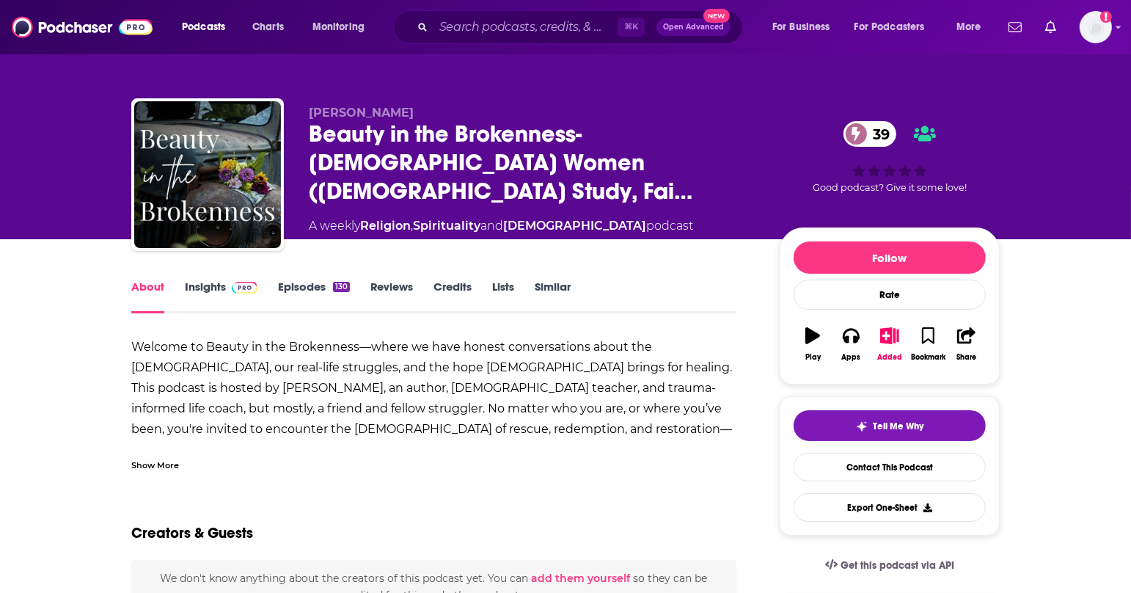
click at [308, 283] on link "Episodes 130" at bounding box center [314, 296] width 72 height 34
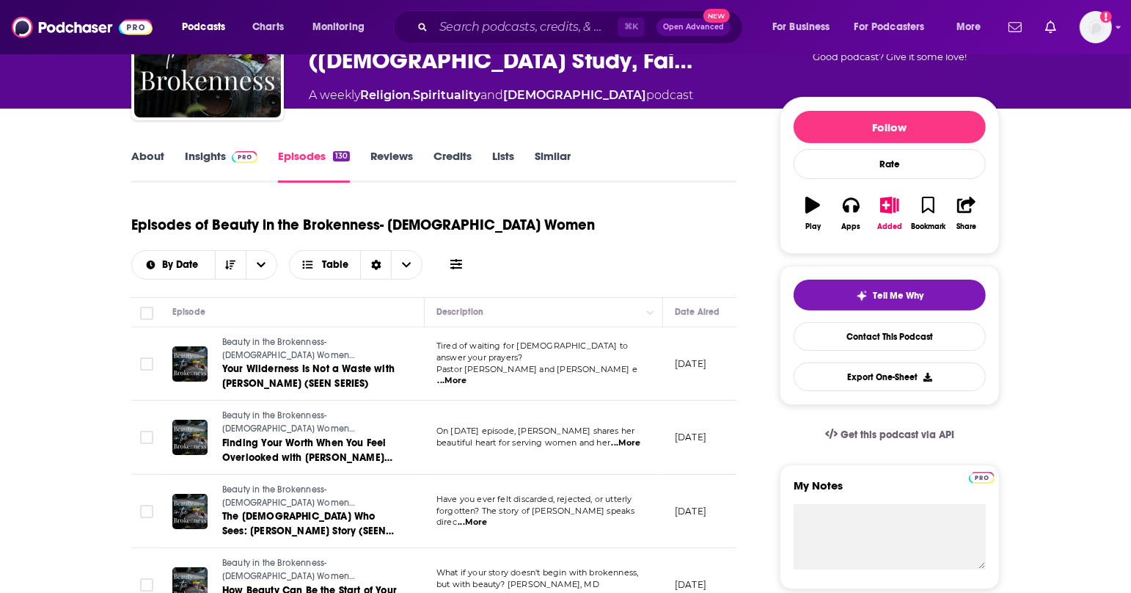
scroll to position [132, 0]
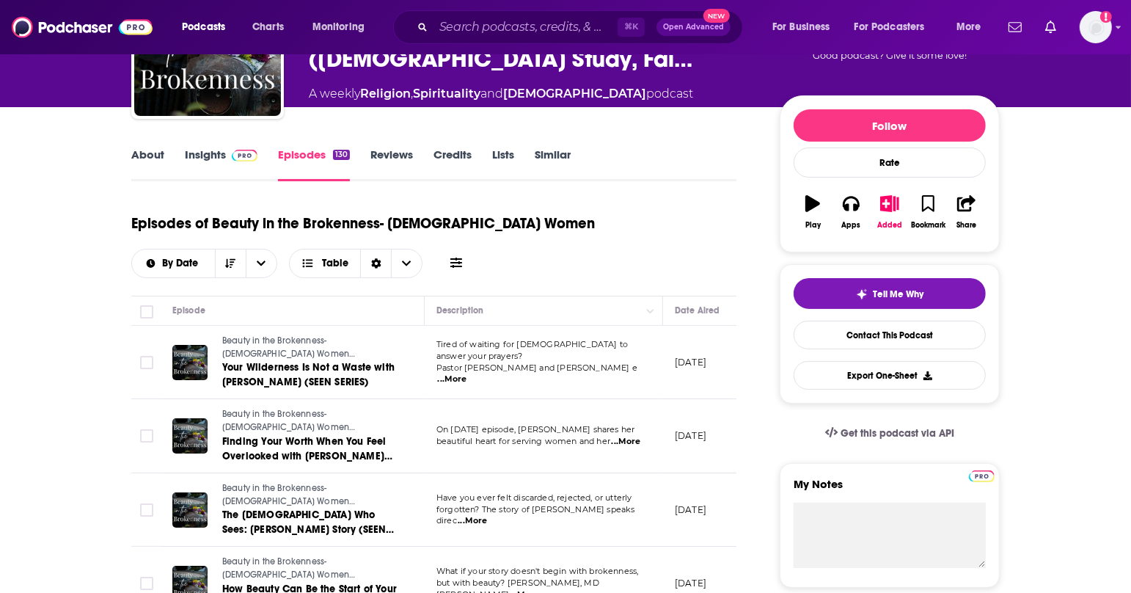
click at [216, 151] on link "Insights" at bounding box center [221, 164] width 73 height 34
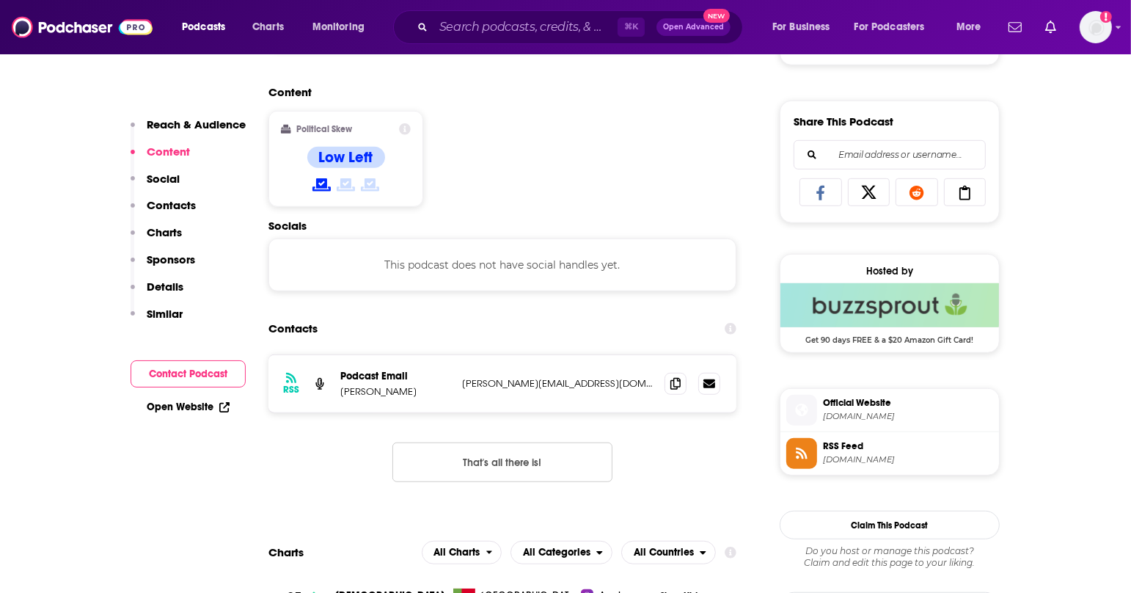
scroll to position [869, 0]
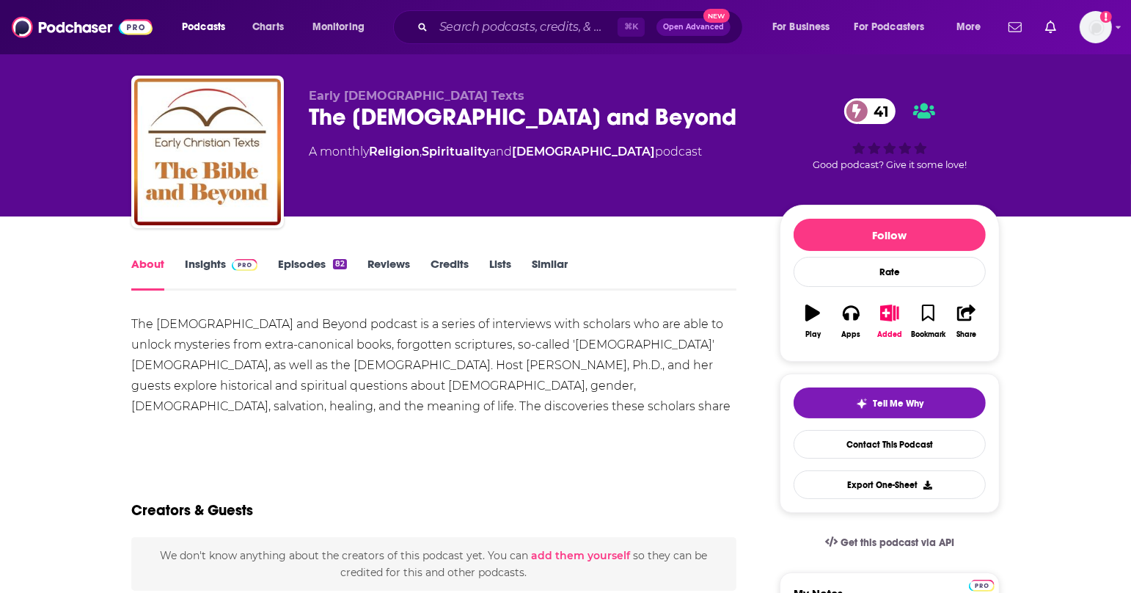
scroll to position [26, 0]
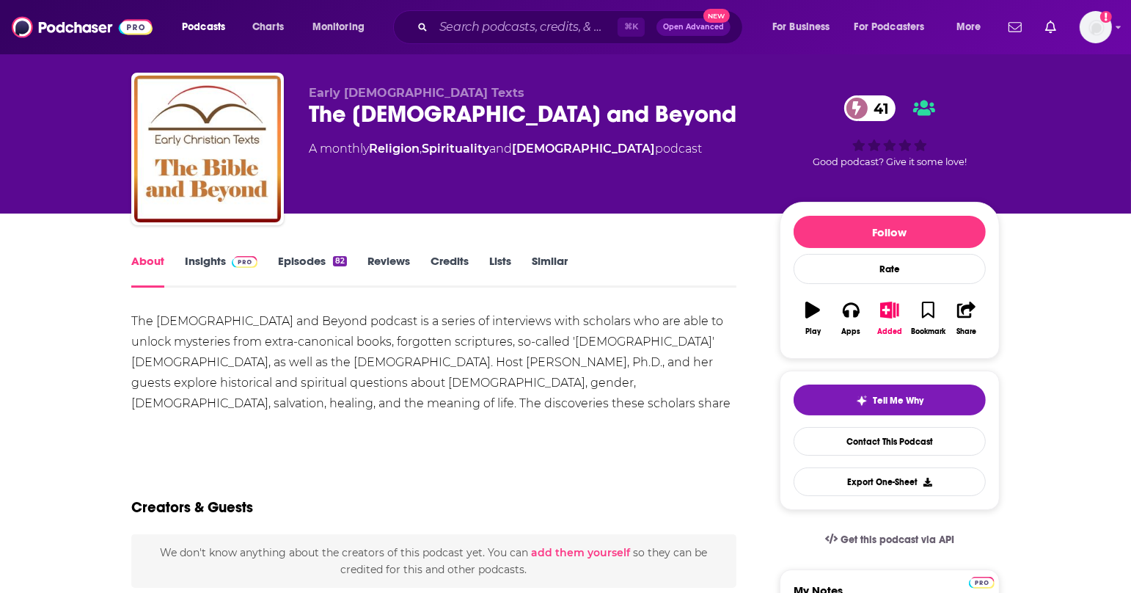
click at [317, 266] on link "Episodes 82" at bounding box center [312, 271] width 69 height 34
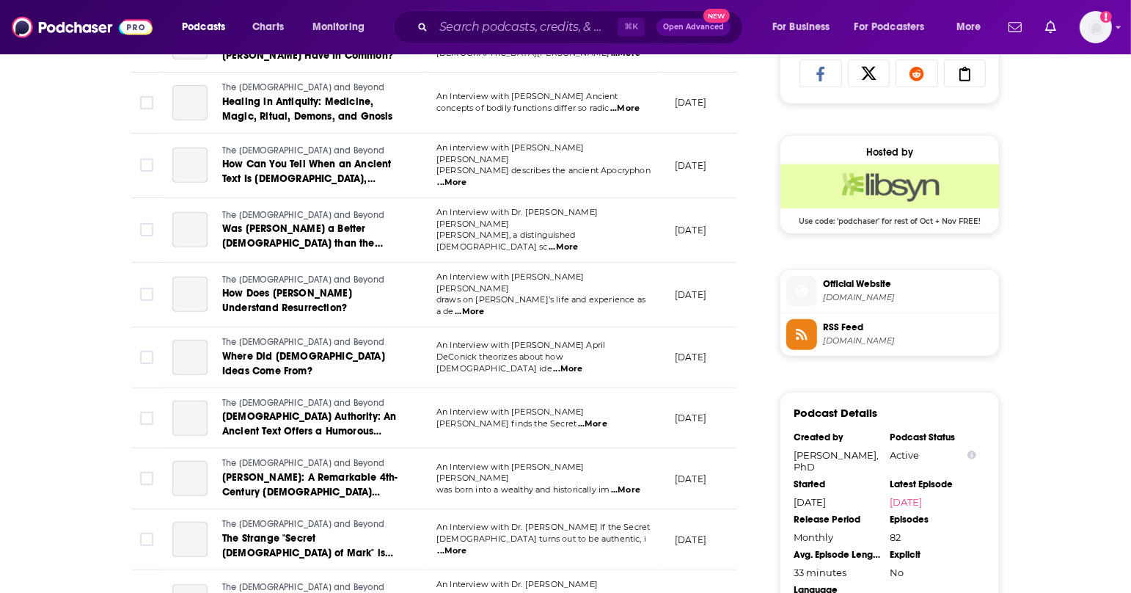
scroll to position [1007, 0]
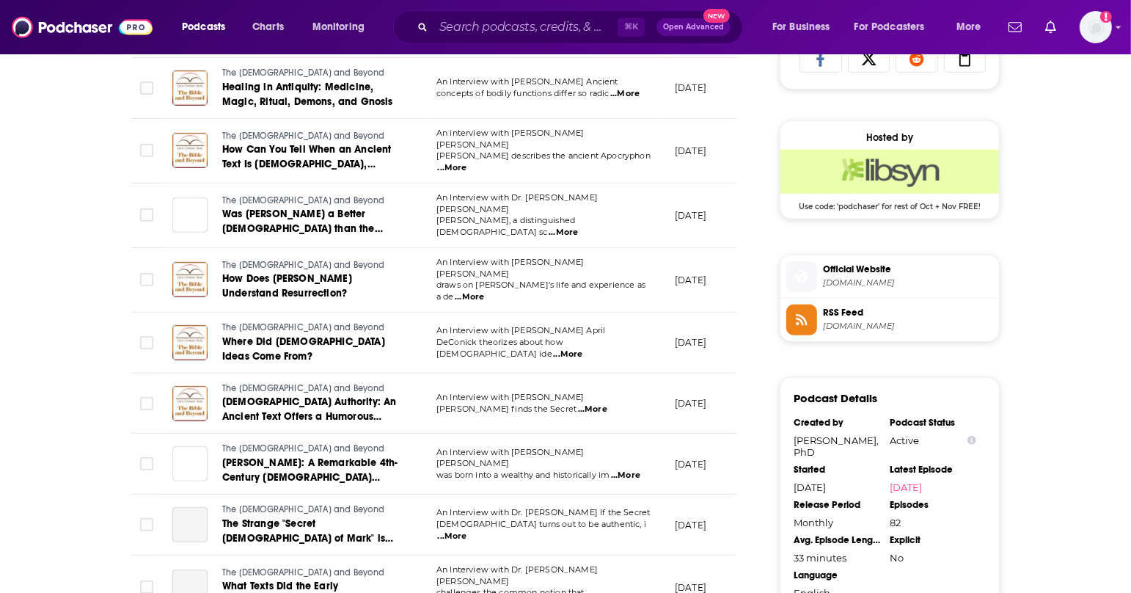
click at [907, 279] on span "earlychristiantexts.com" at bounding box center [908, 282] width 170 height 11
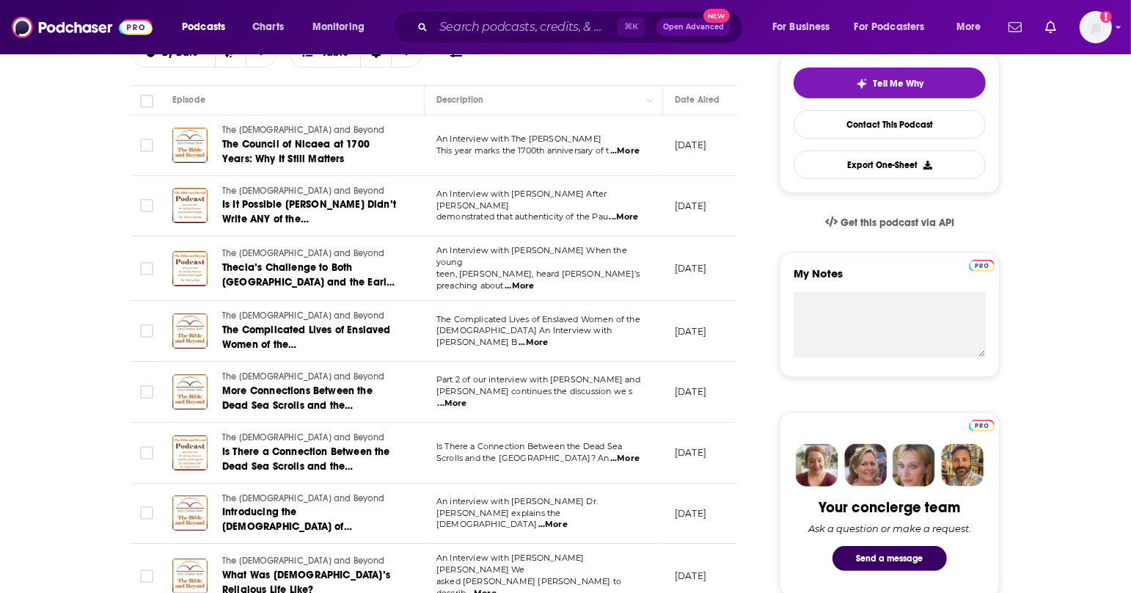
scroll to position [0, 0]
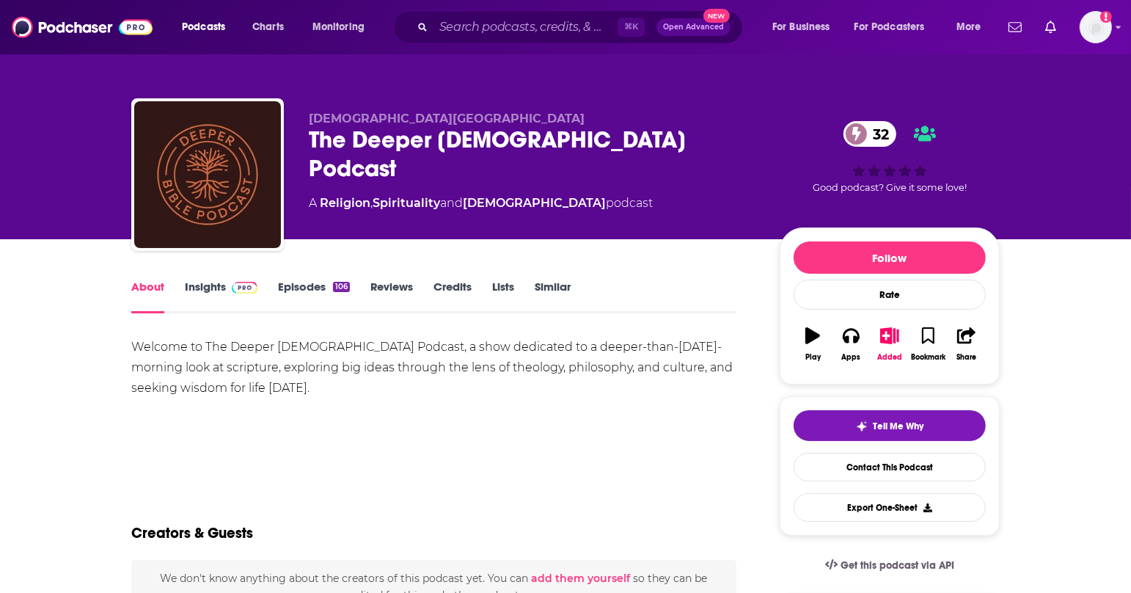
click at [293, 293] on link "Episodes 106" at bounding box center [314, 296] width 72 height 34
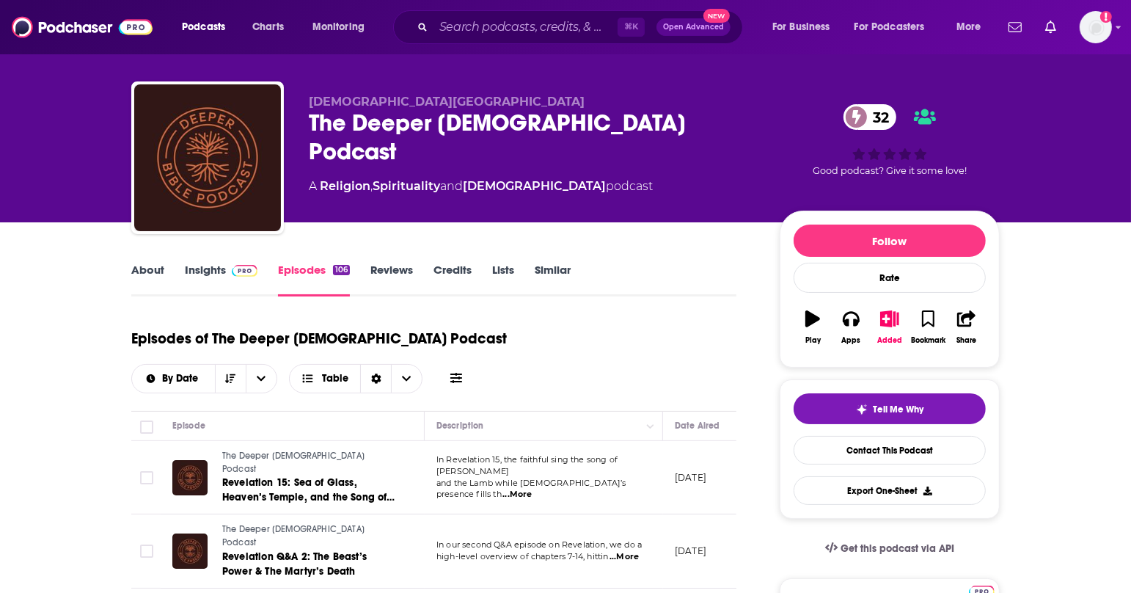
scroll to position [34, 0]
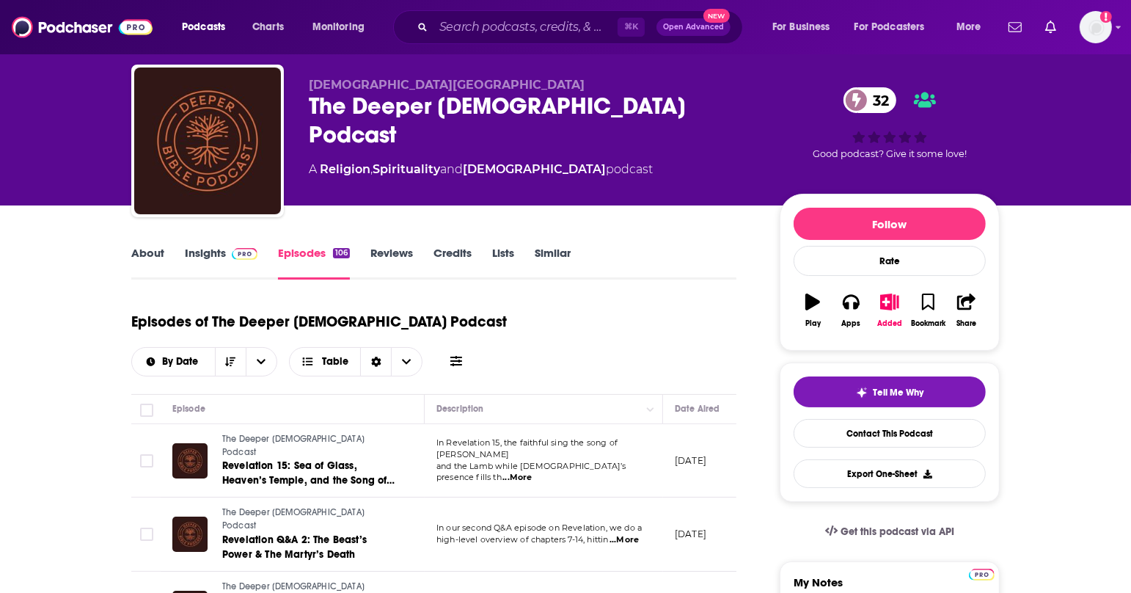
click at [213, 251] on link "Insights" at bounding box center [221, 263] width 73 height 34
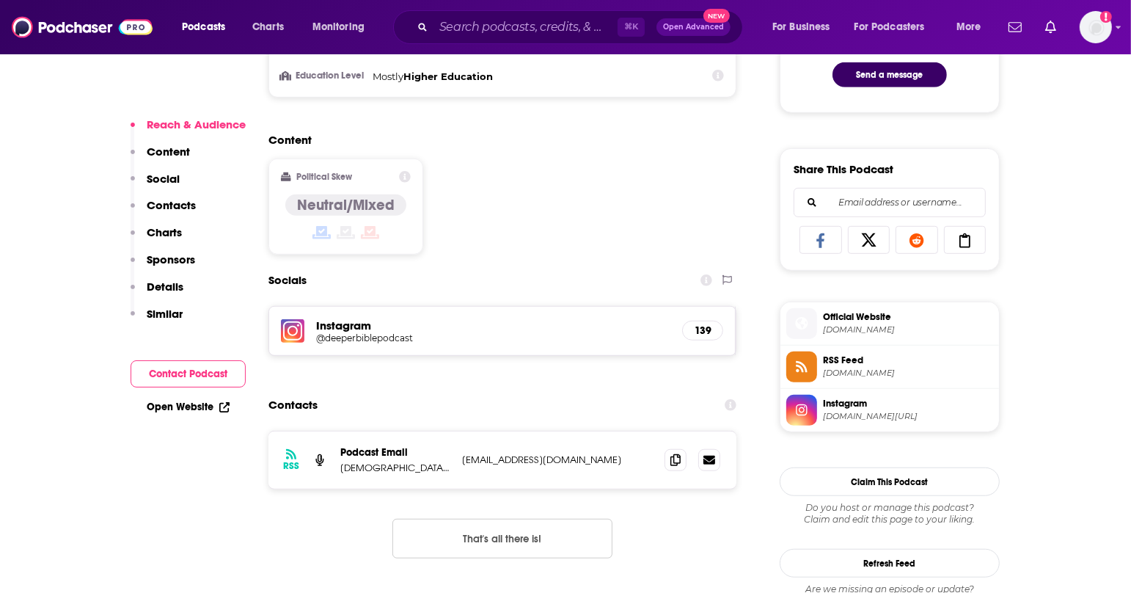
scroll to position [952, 0]
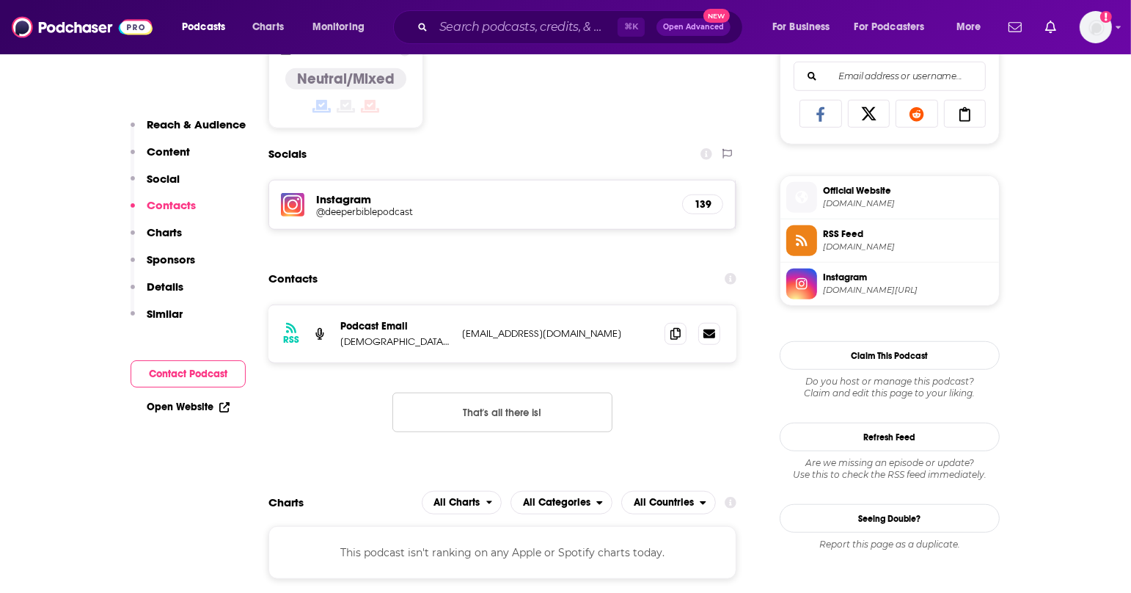
click at [866, 198] on span "deeperbiblepodcast.com" at bounding box center [908, 203] width 170 height 11
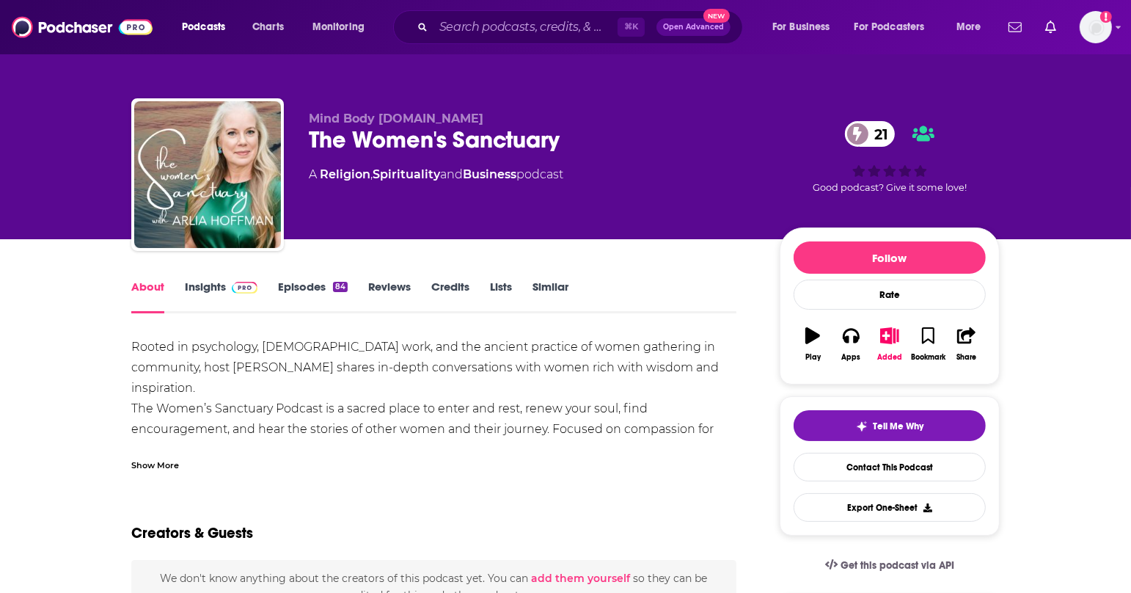
click at [227, 287] on span at bounding box center [242, 286] width 32 height 14
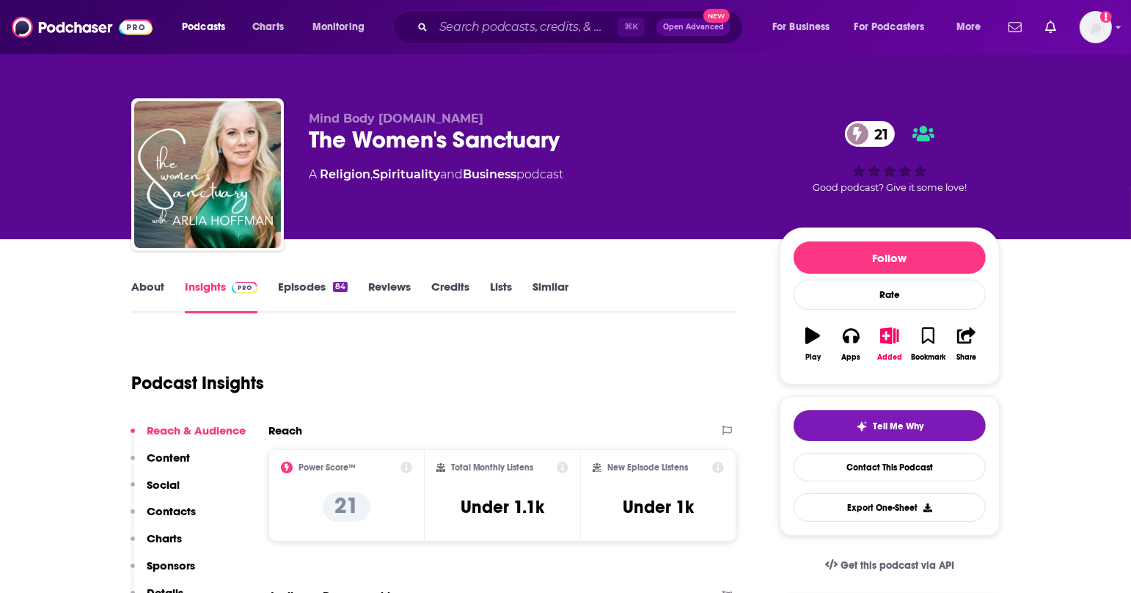
click at [163, 285] on link "About" at bounding box center [147, 296] width 33 height 34
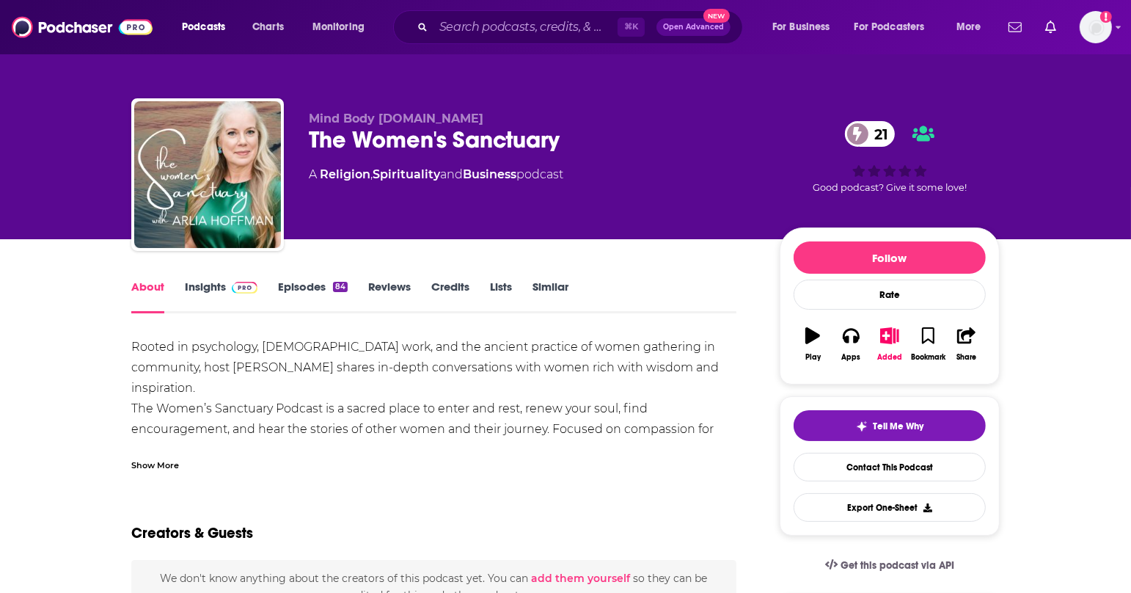
click at [150, 464] on div "Show More" at bounding box center [155, 464] width 48 height 14
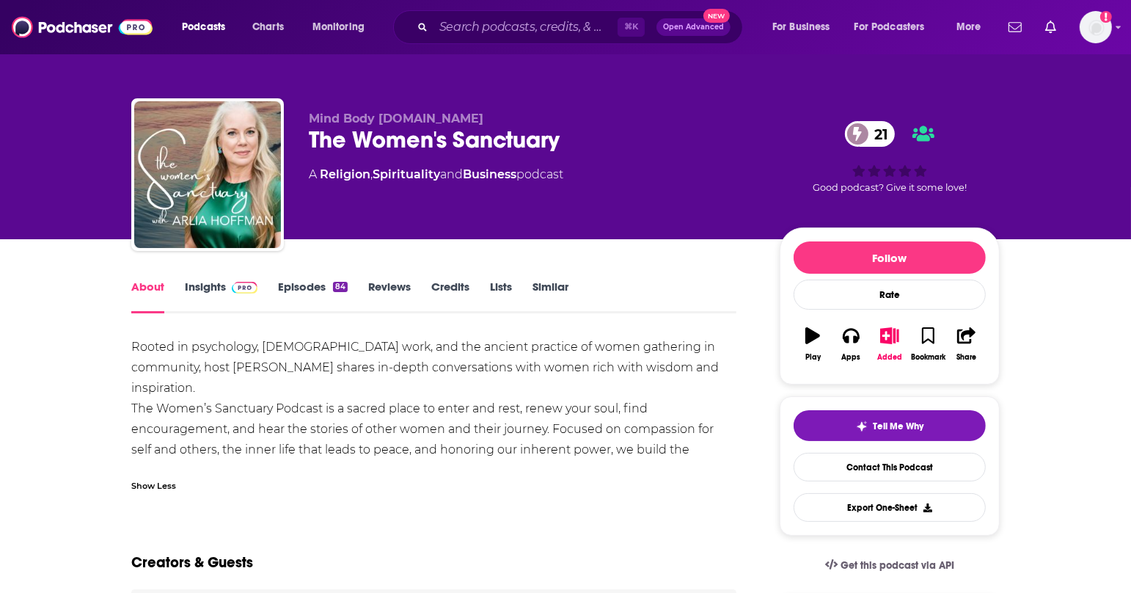
click at [227, 287] on span at bounding box center [242, 286] width 32 height 14
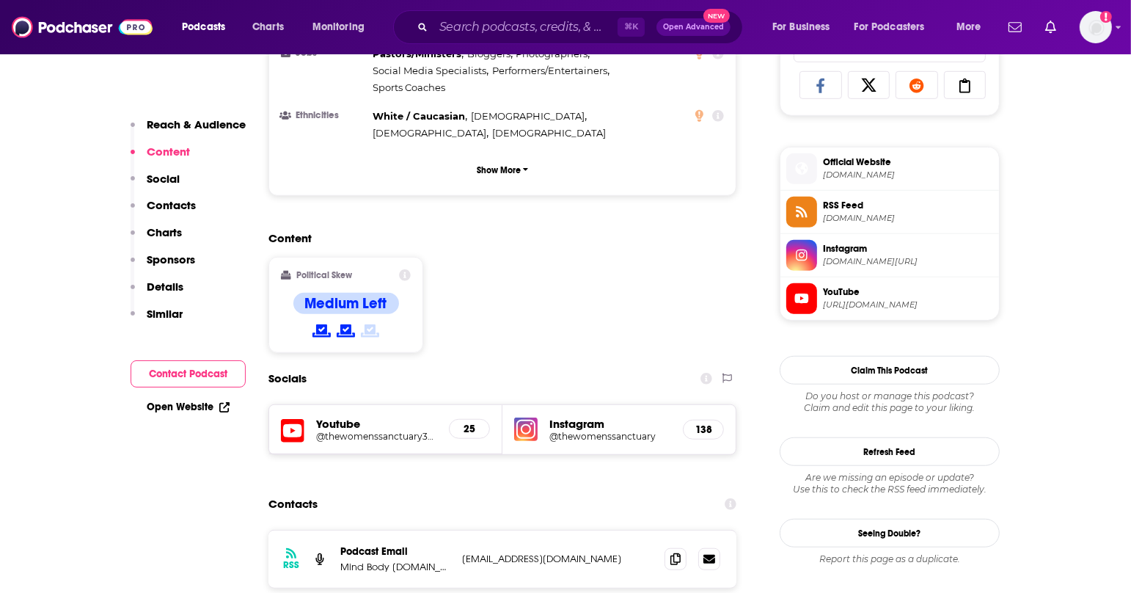
scroll to position [981, 0]
click at [849, 169] on span "mindbodyspirit.fm" at bounding box center [908, 174] width 170 height 11
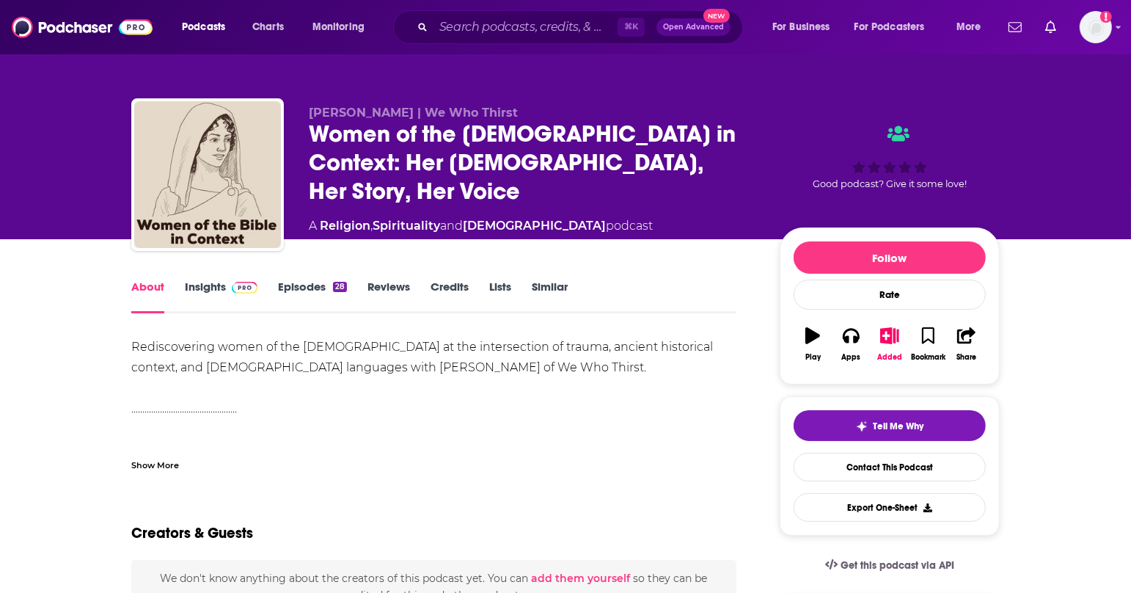
click at [172, 460] on div "Show More" at bounding box center [155, 464] width 48 height 14
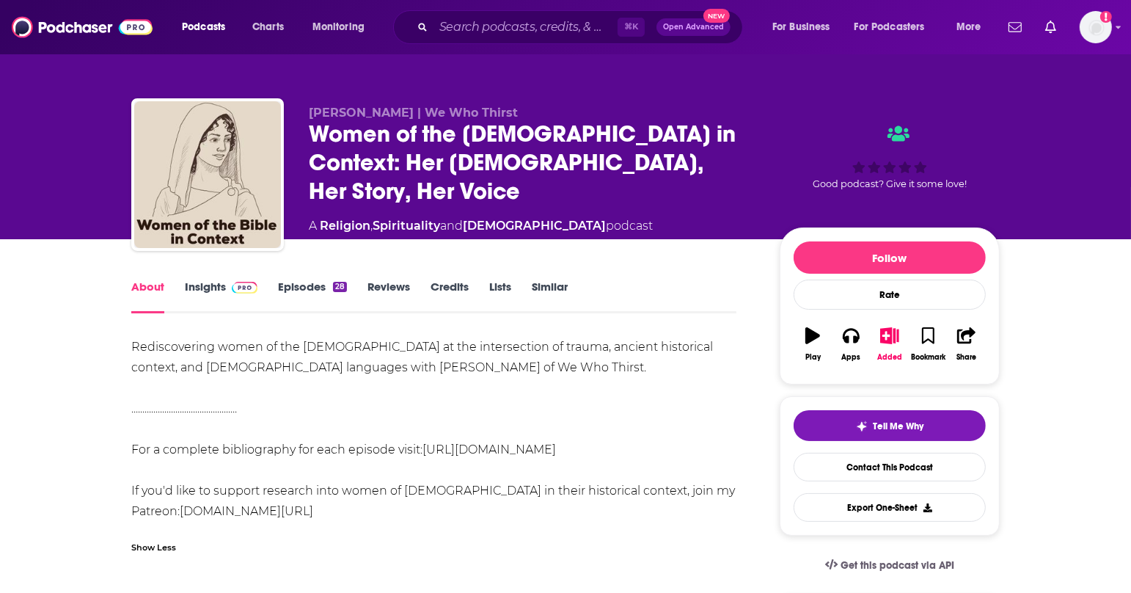
click at [172, 460] on div "Rediscovering women of the [DEMOGRAPHIC_DATA] at the intersection of trauma, an…" at bounding box center [433, 429] width 605 height 185
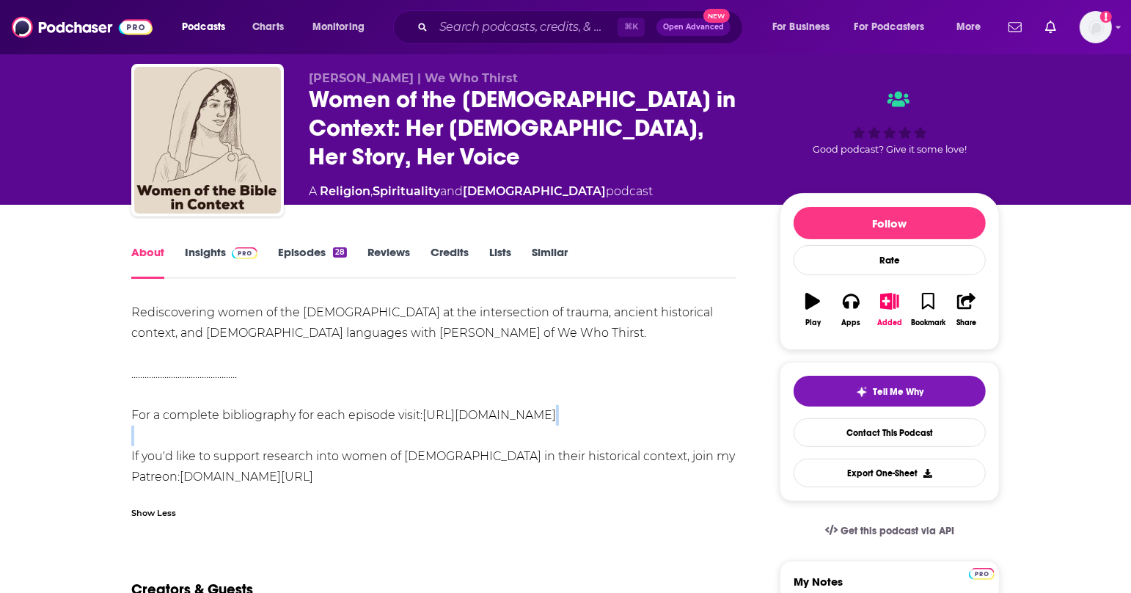
scroll to position [25, 0]
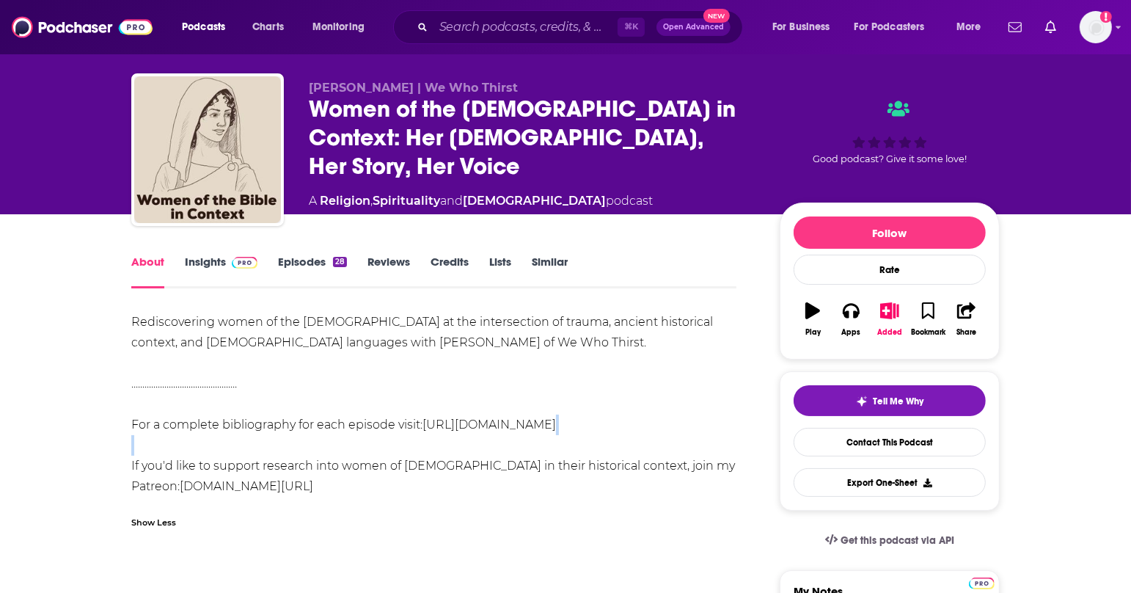
click at [229, 261] on span at bounding box center [242, 262] width 32 height 14
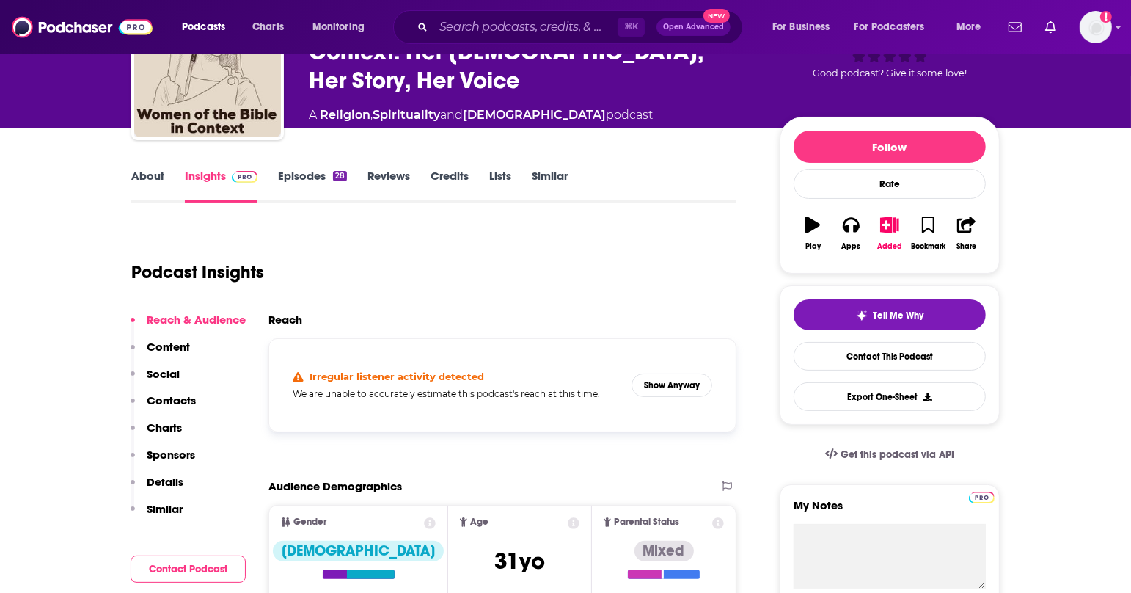
scroll to position [314, 0]
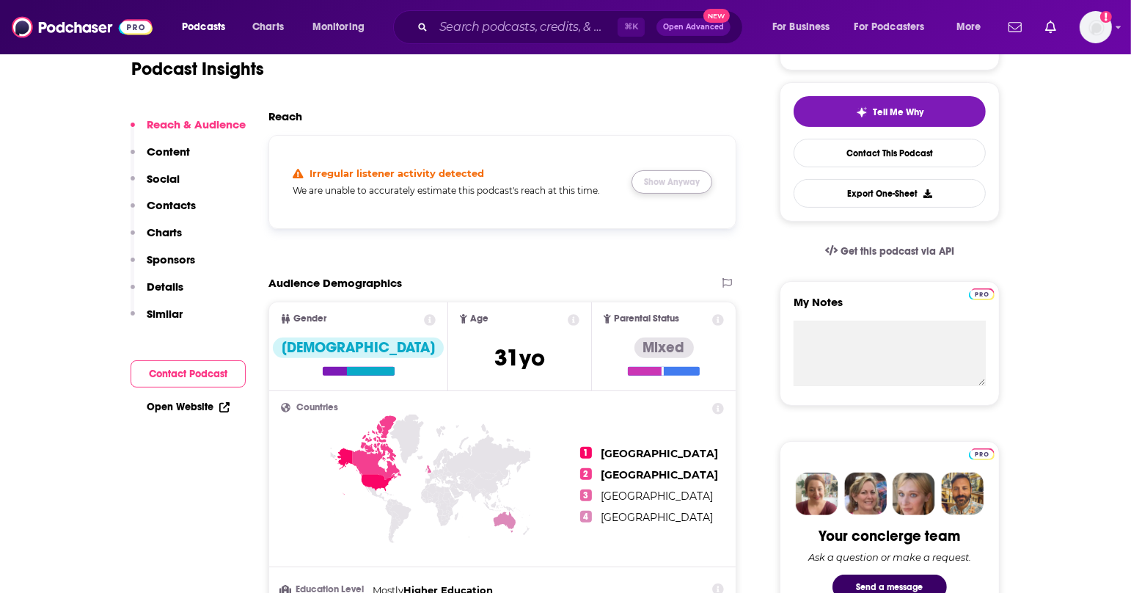
click at [673, 175] on button "Show Anyway" at bounding box center [671, 181] width 81 height 23
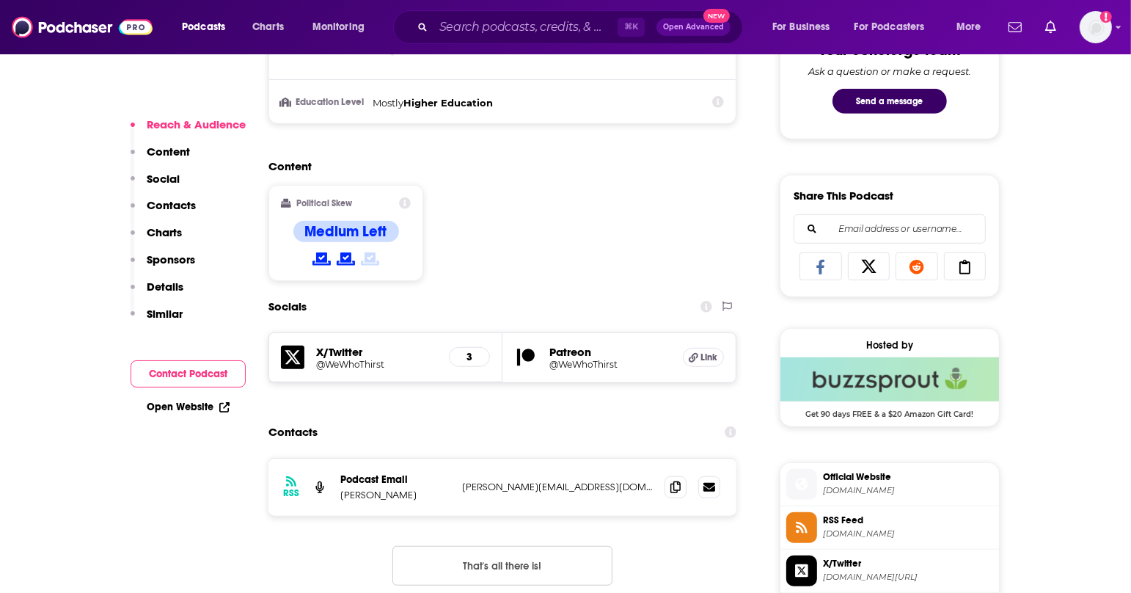
scroll to position [840, 0]
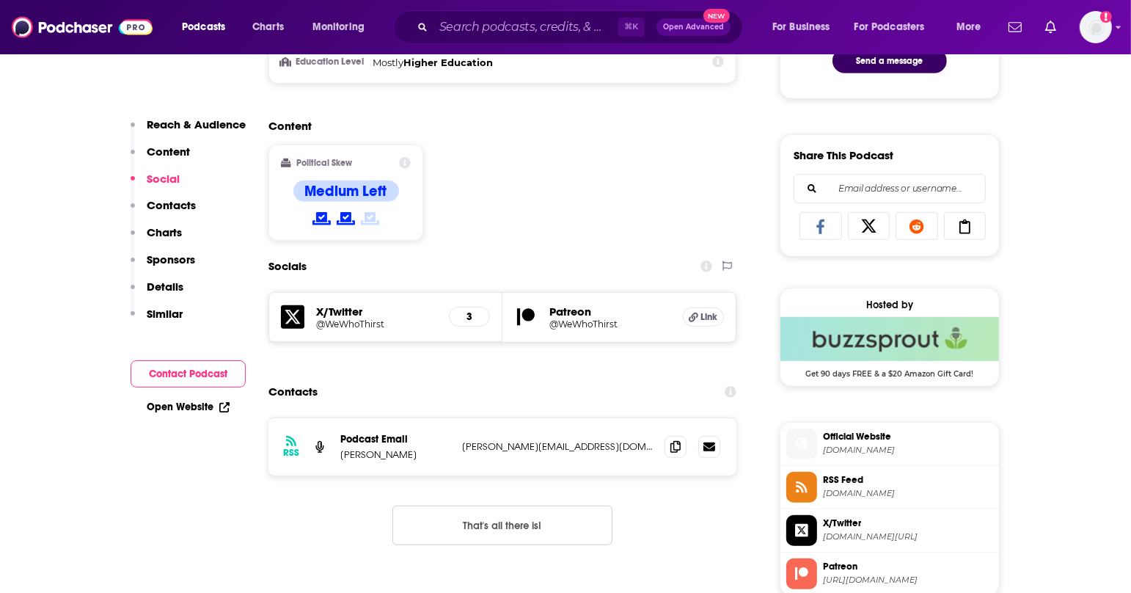
click at [853, 444] on span "wewhothirst.com" at bounding box center [908, 449] width 170 height 11
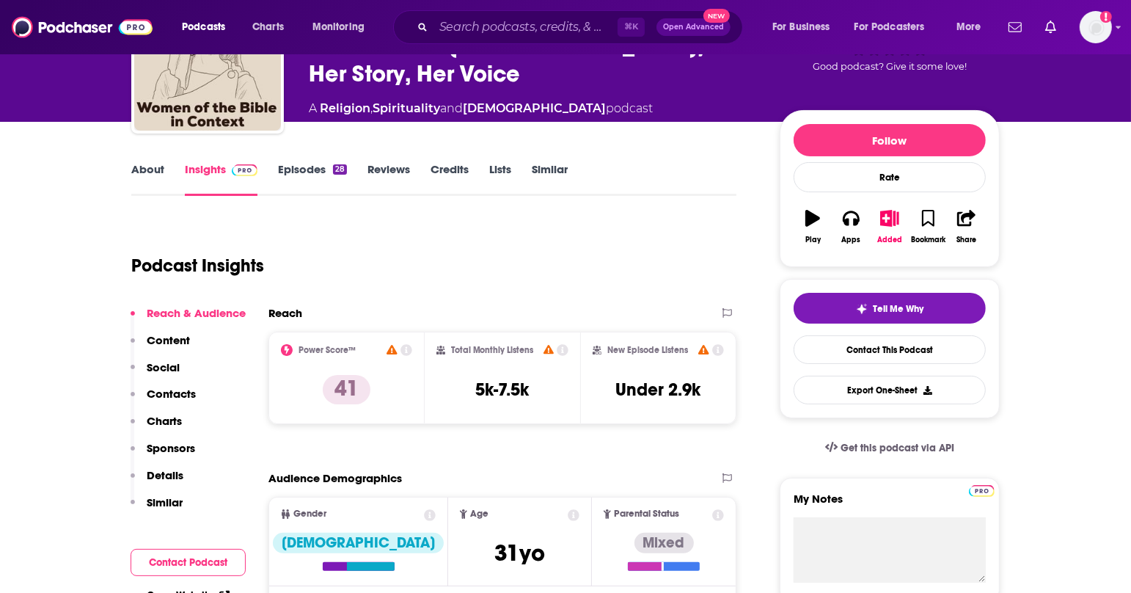
scroll to position [0, 0]
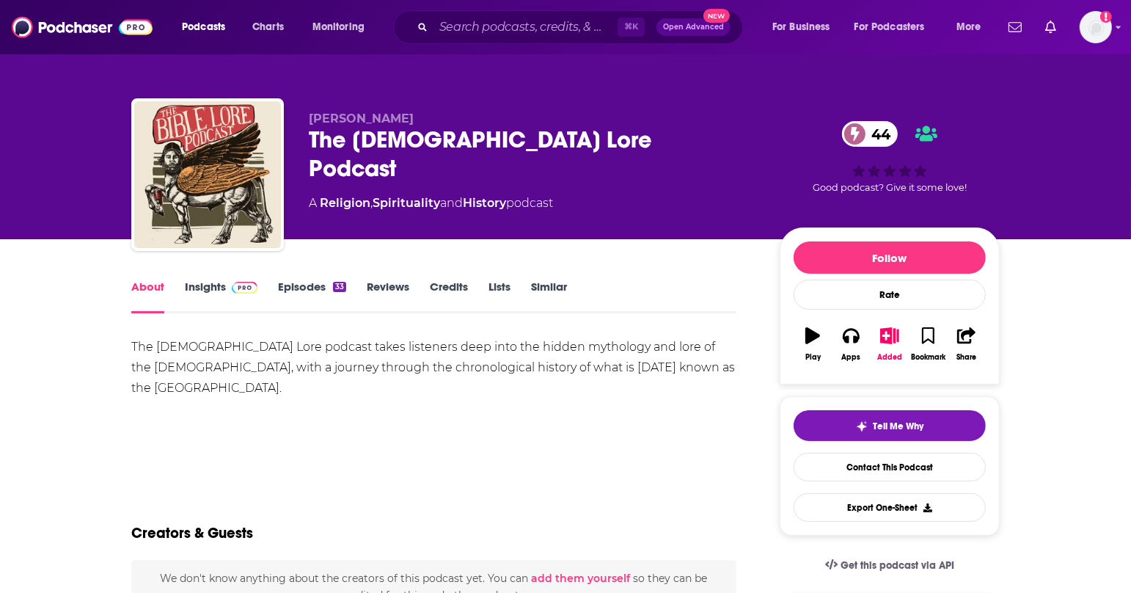
click at [208, 296] on link "Insights" at bounding box center [221, 296] width 73 height 34
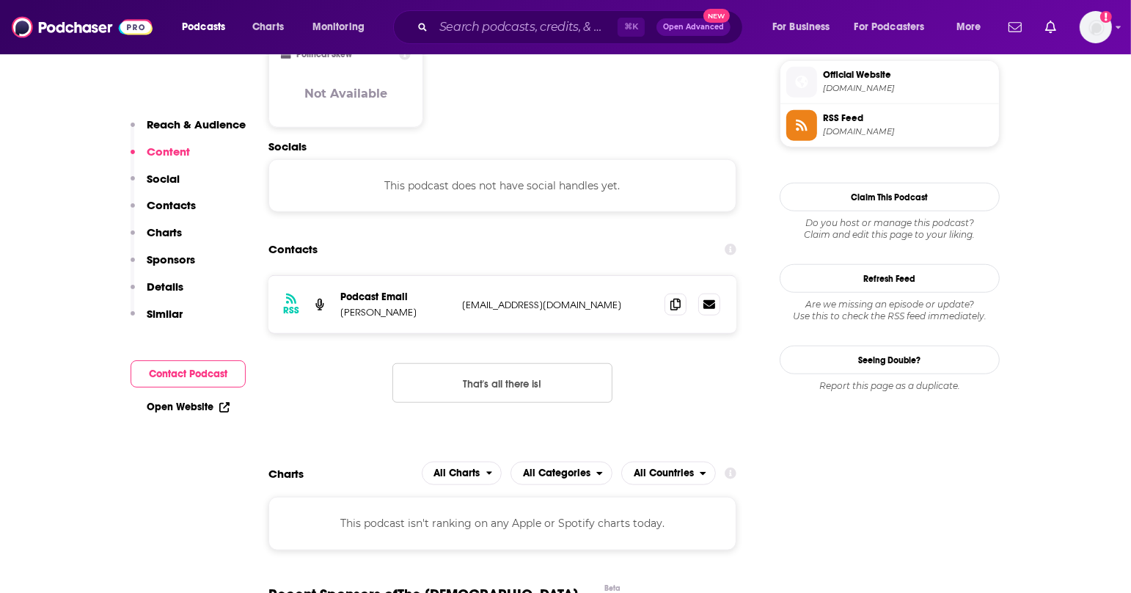
scroll to position [1210, 0]
